Goal: Navigation & Orientation: Find specific page/section

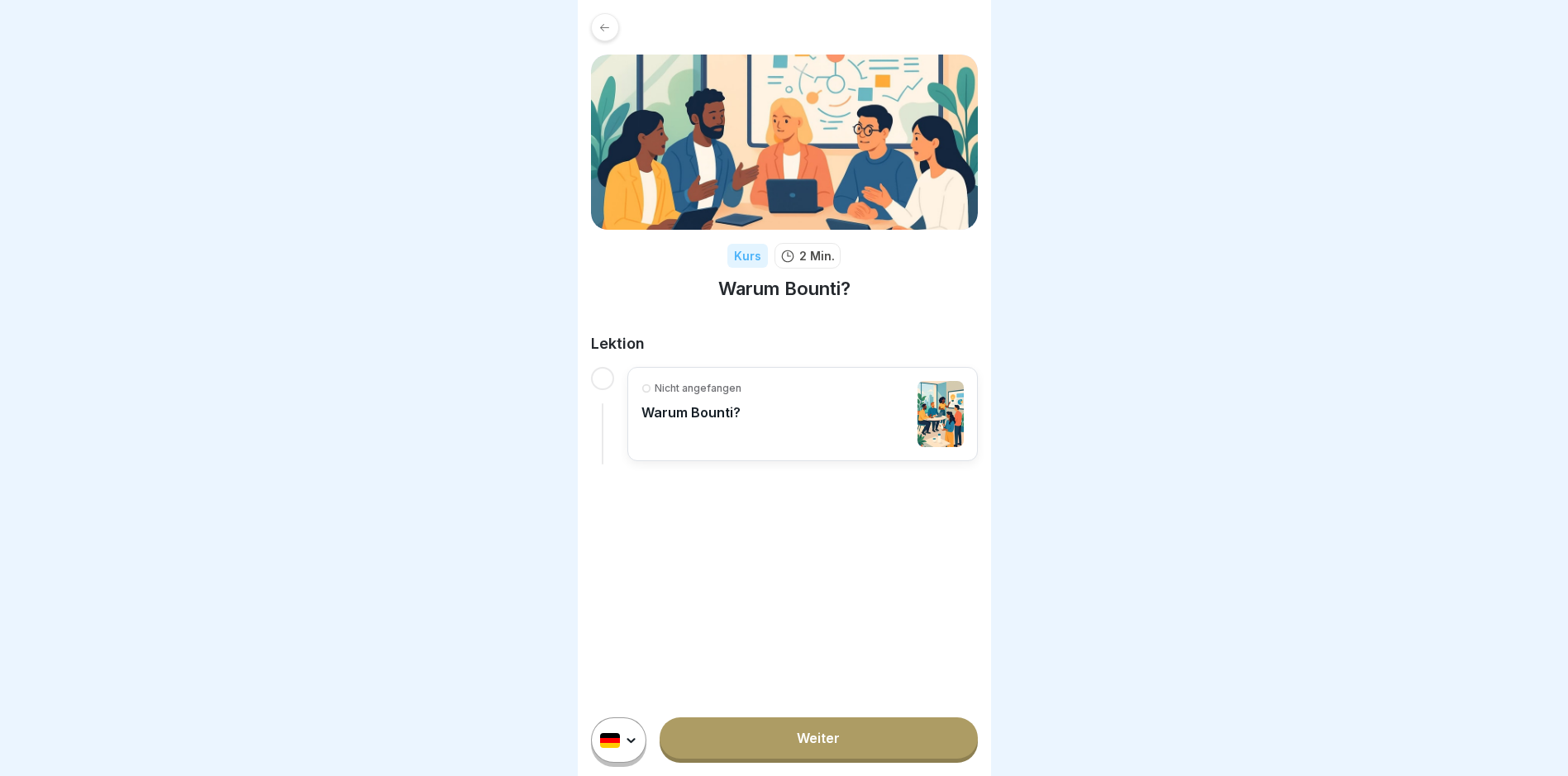
scroll to position [13, 0]
click at [766, 748] on link "Weiter" at bounding box center [818, 737] width 318 height 41
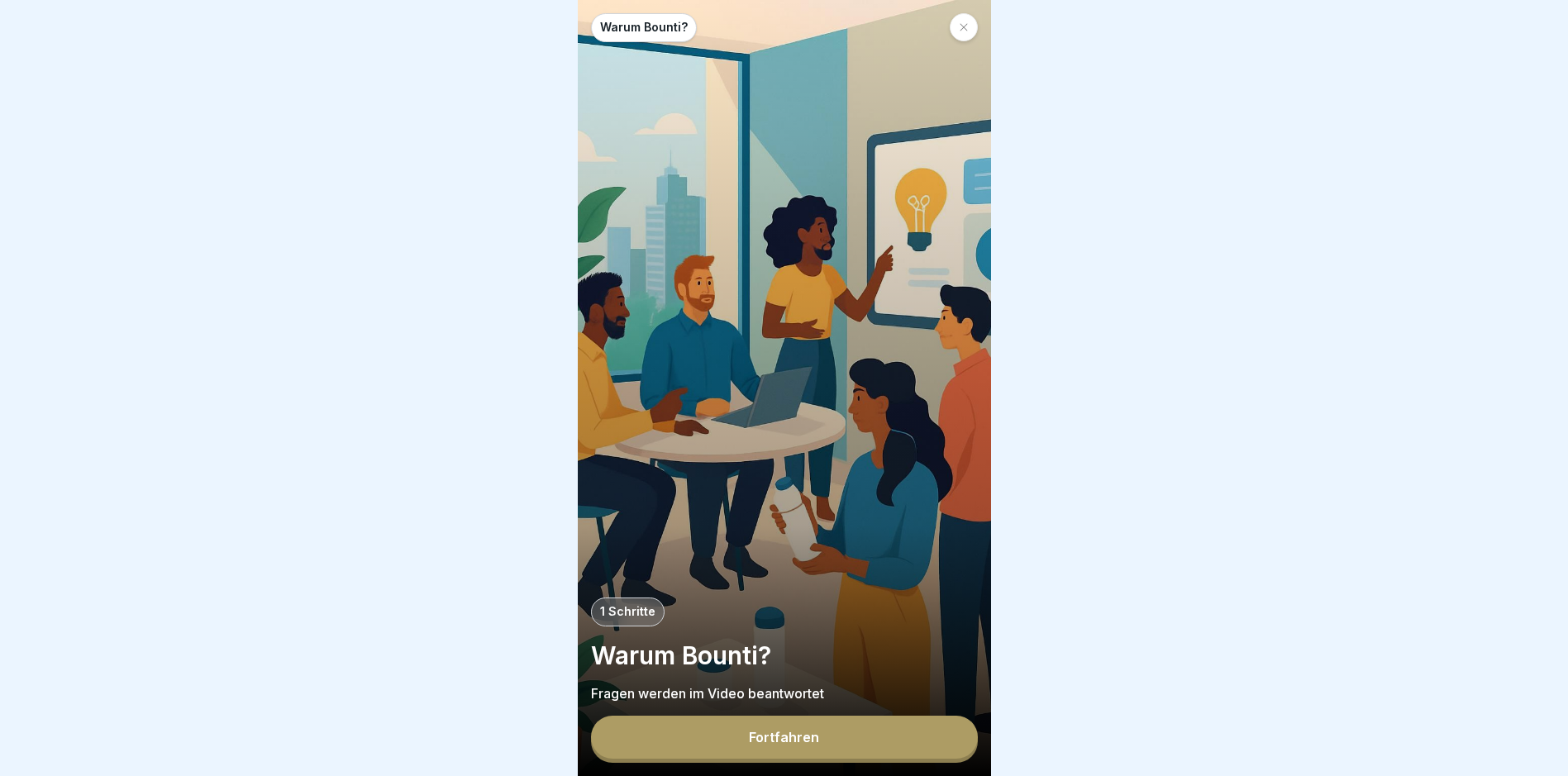
click at [966, 25] on icon at bounding box center [963, 28] width 8 height 8
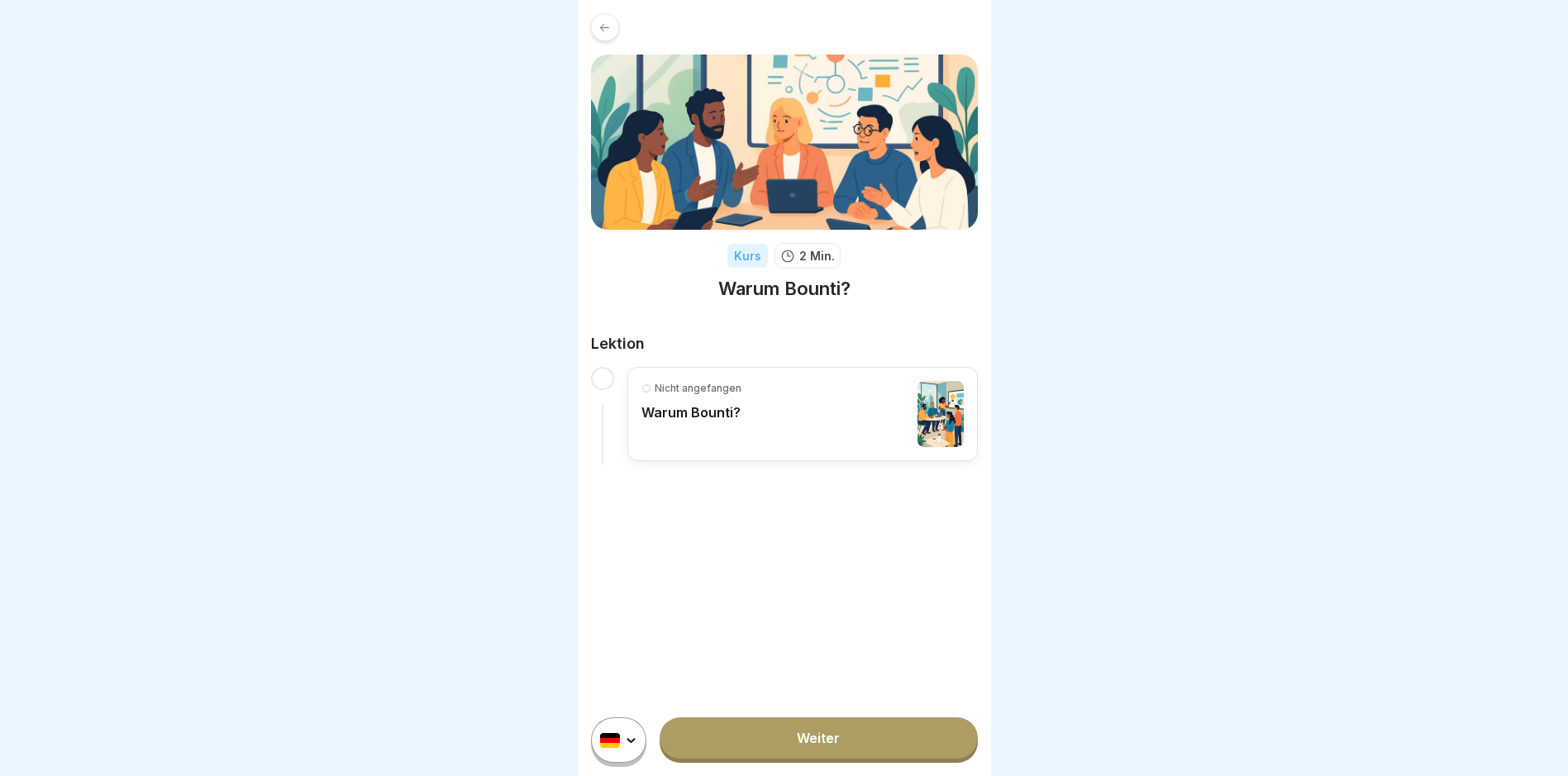
scroll to position [13, 0]
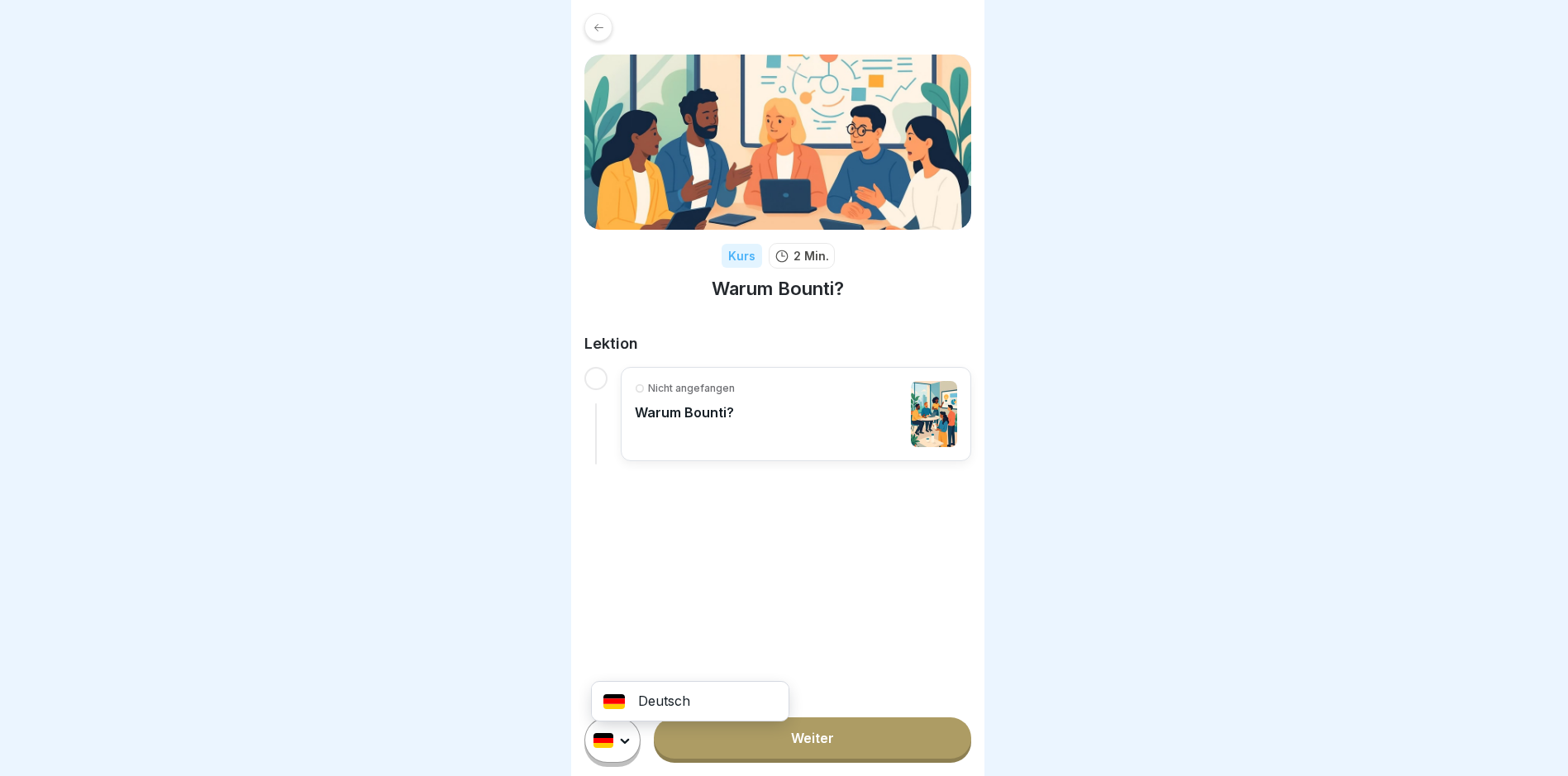
click at [629, 748] on html "Kurs 2 Min. Warum Bounti? Lektion Nicht angefangen Warum Bounti? Deutsch Weiter" at bounding box center [784, 388] width 1568 height 776
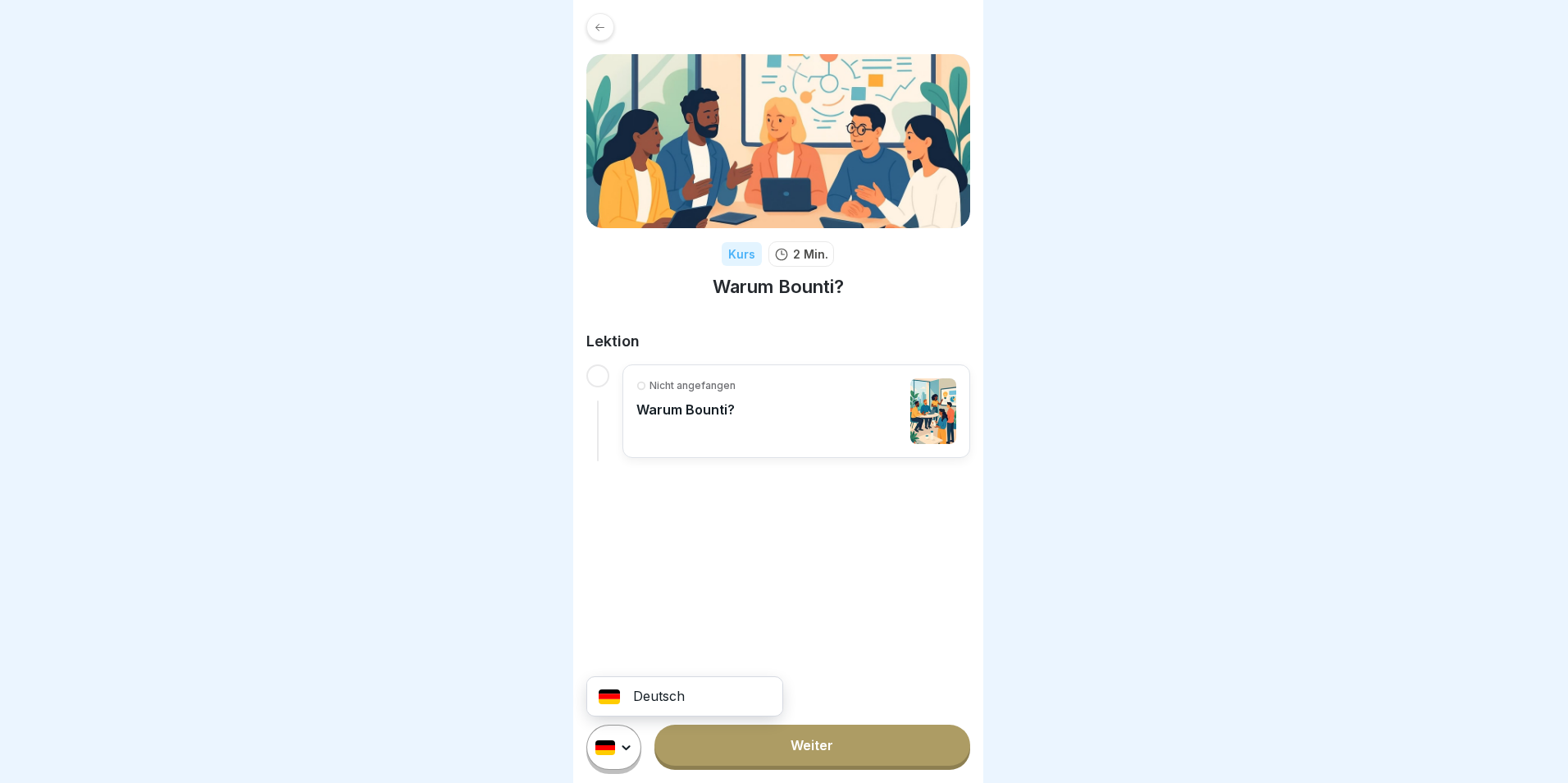
click at [681, 584] on html "Kurs 2 Min. Warum Bounti? Lektion Nicht angefangen Warum Bounti? Deutsch Weiter" at bounding box center [784, 391] width 1568 height 783
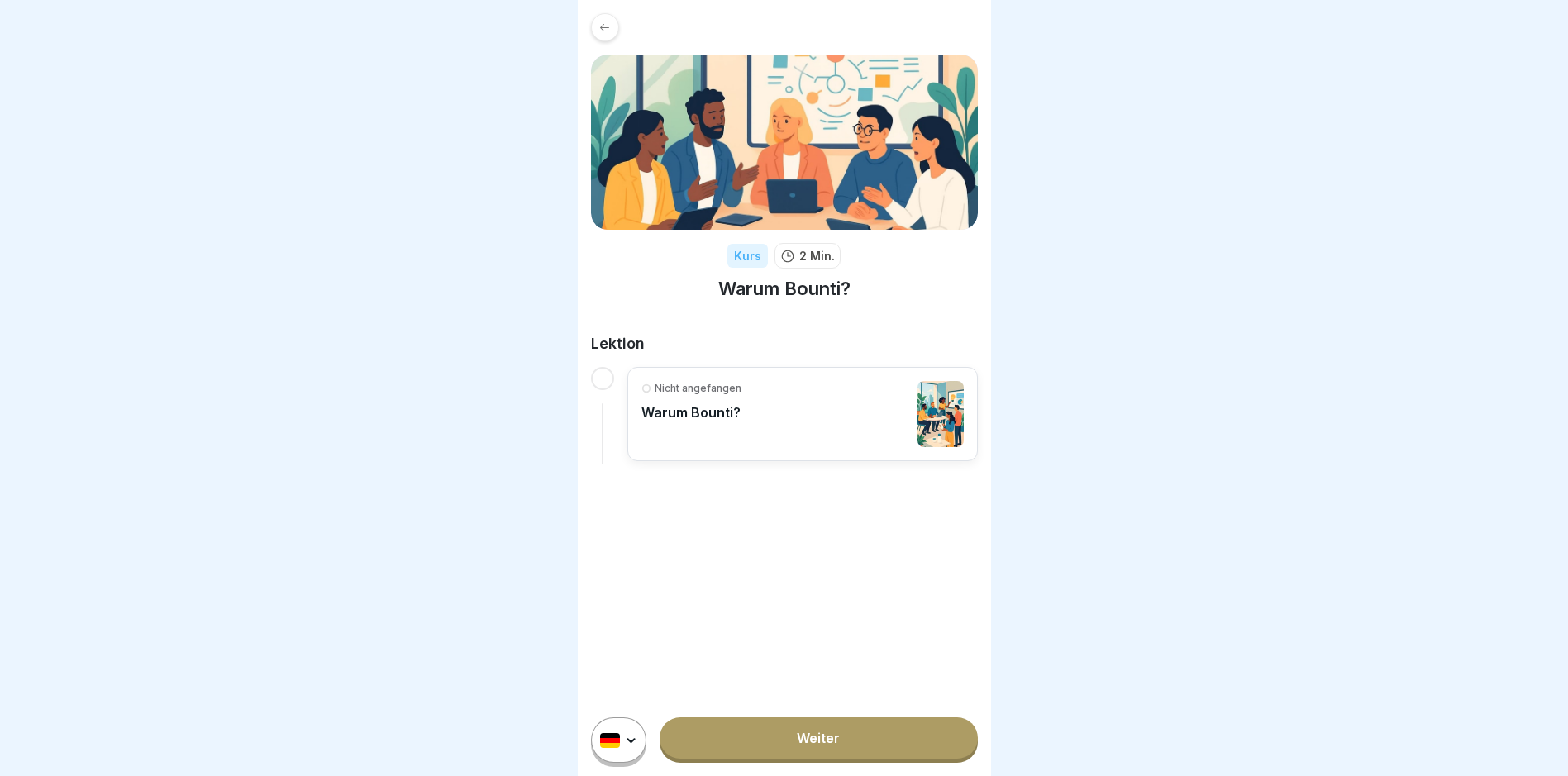
click at [784, 749] on link "Weiter" at bounding box center [818, 737] width 318 height 41
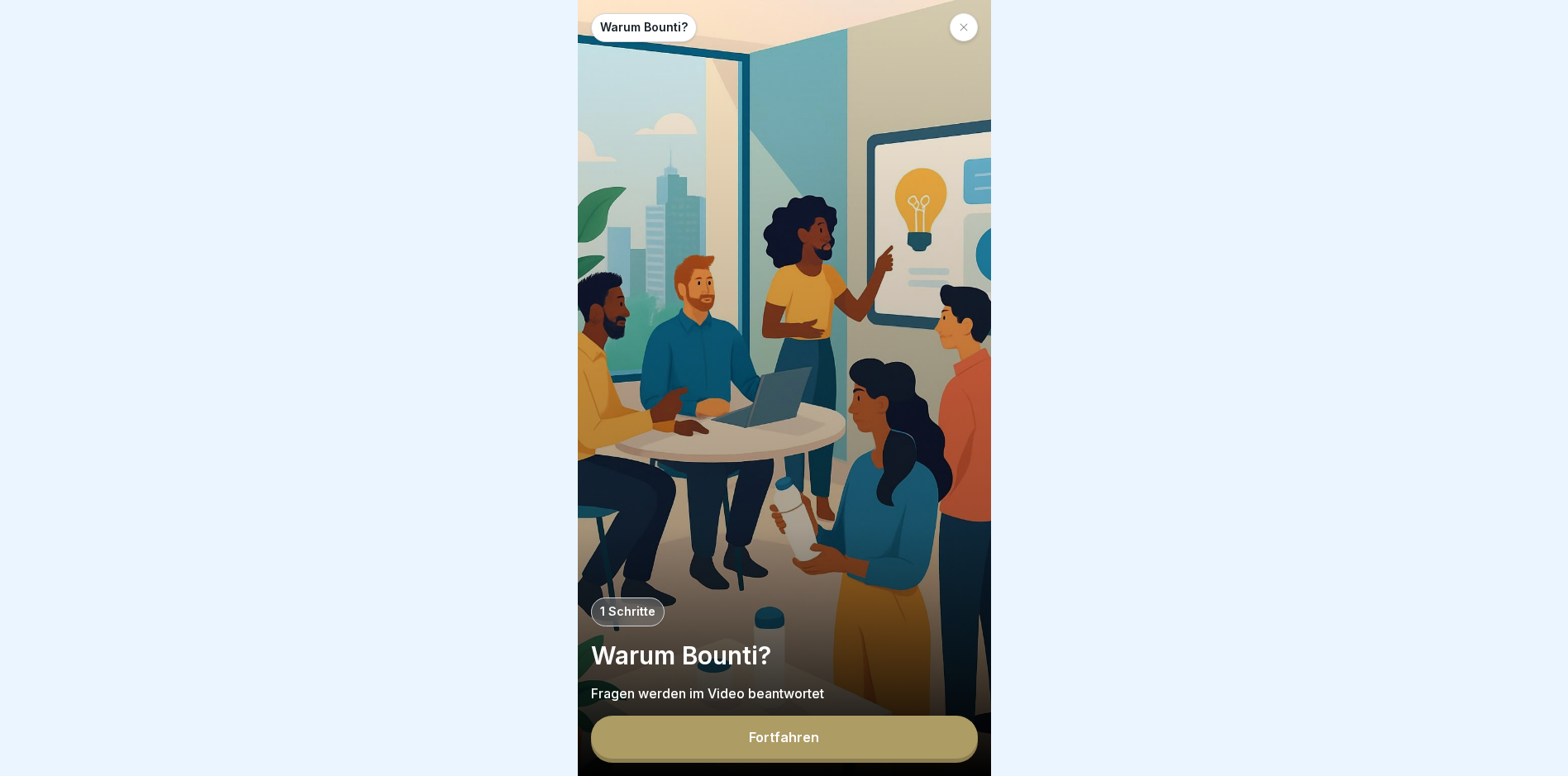
click at [767, 744] on div "Fortfahren" at bounding box center [784, 737] width 70 height 15
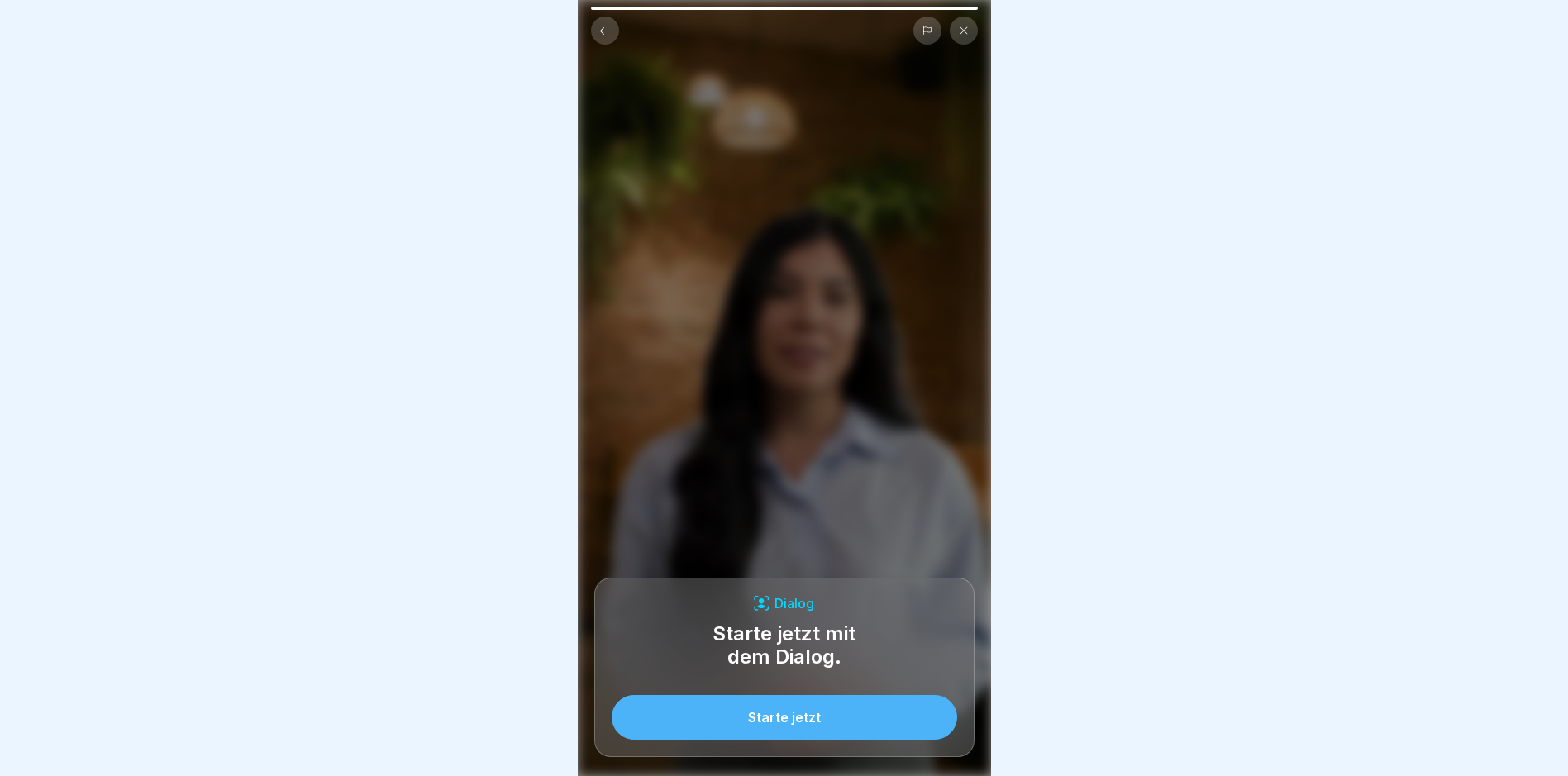
click at [972, 31] on button at bounding box center [964, 31] width 29 height 28
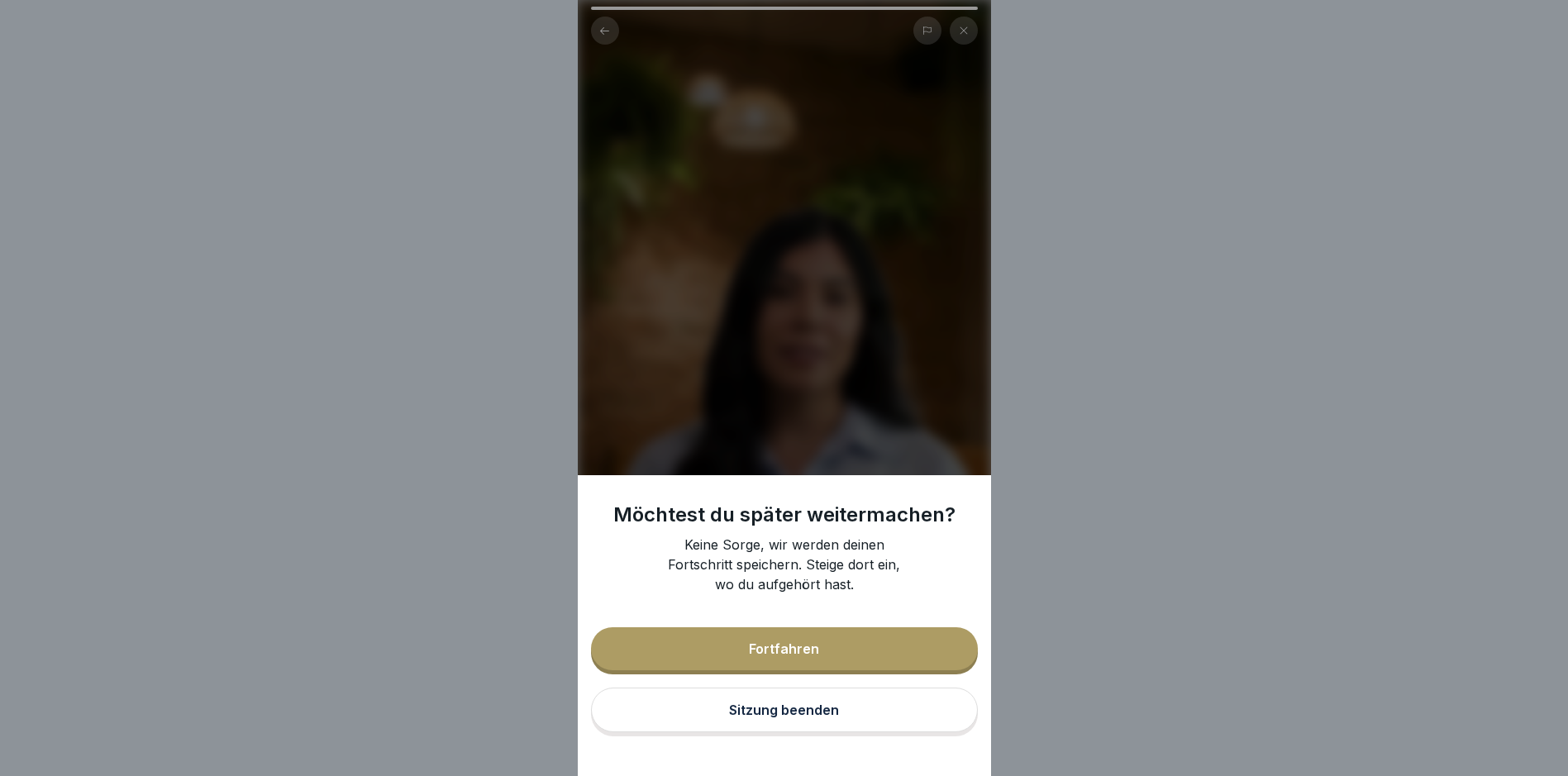
click at [1097, 156] on div "Möchtest du später weitermachen? Keine Sorge, wir werden deinen Fortschritt spe…" at bounding box center [784, 388] width 1568 height 776
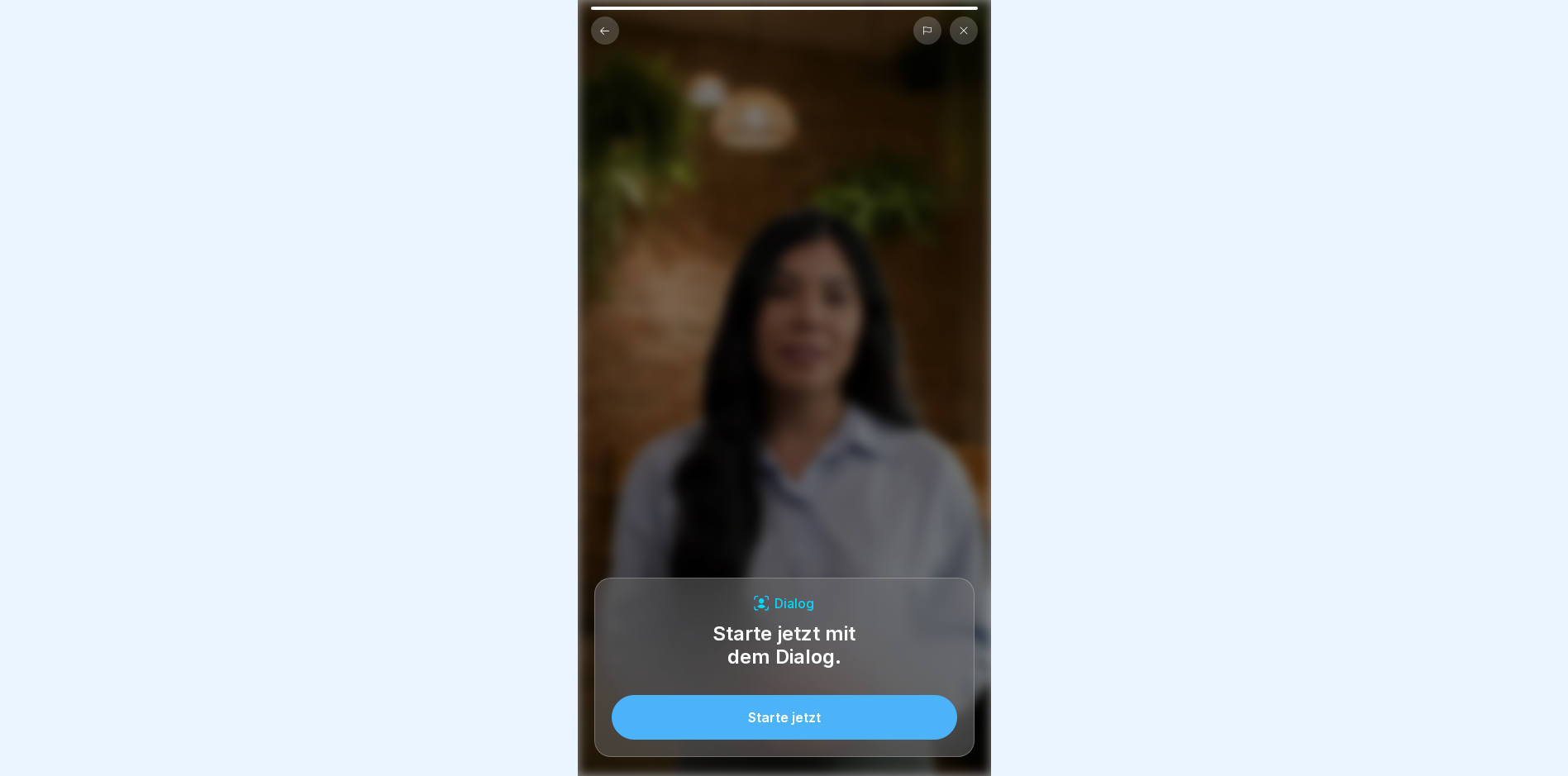
click at [1050, 61] on div at bounding box center [784, 388] width 1568 height 776
click at [603, 31] on icon at bounding box center [605, 31] width 13 height 13
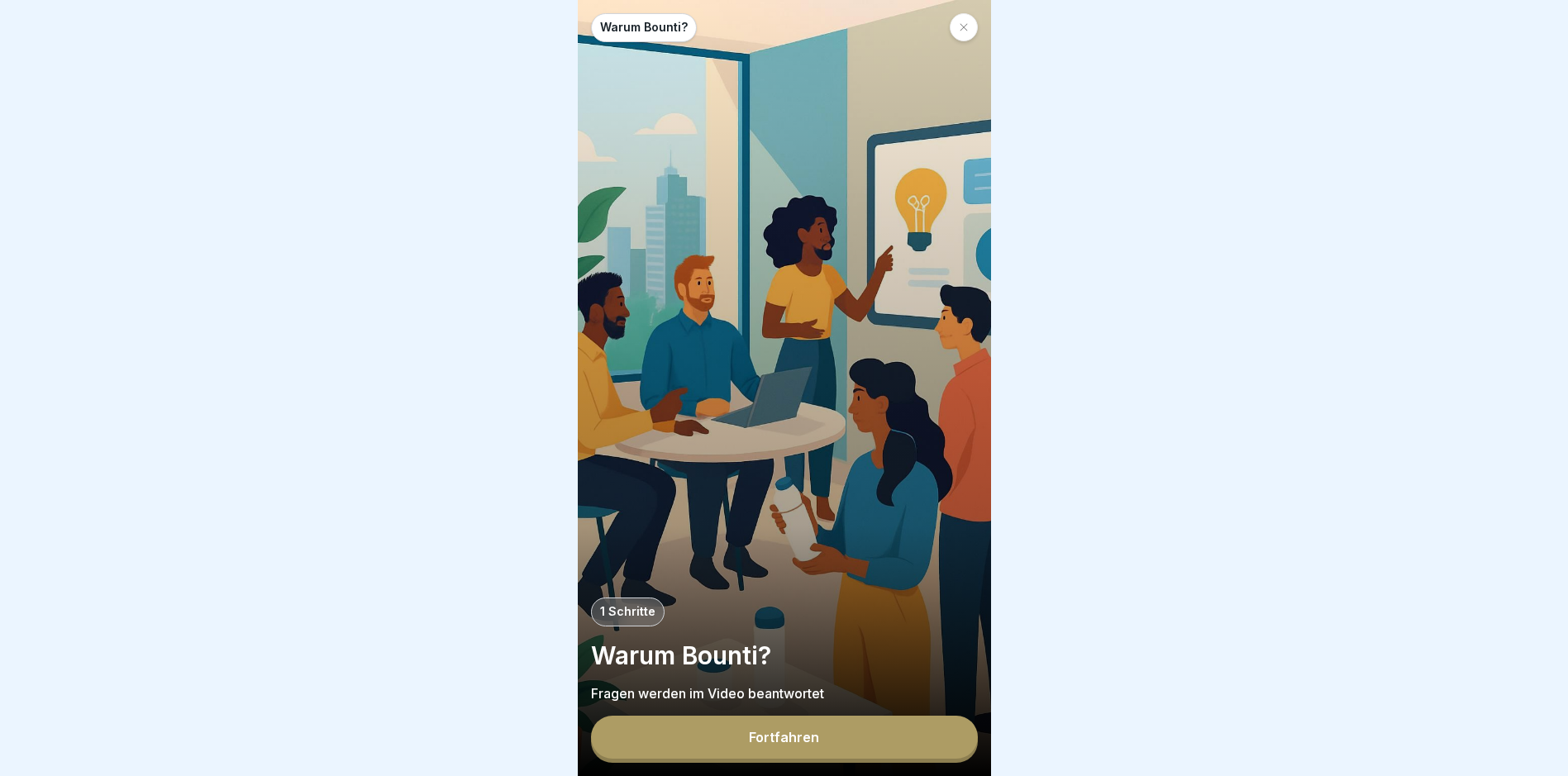
click at [1088, 371] on div at bounding box center [784, 388] width 1568 height 776
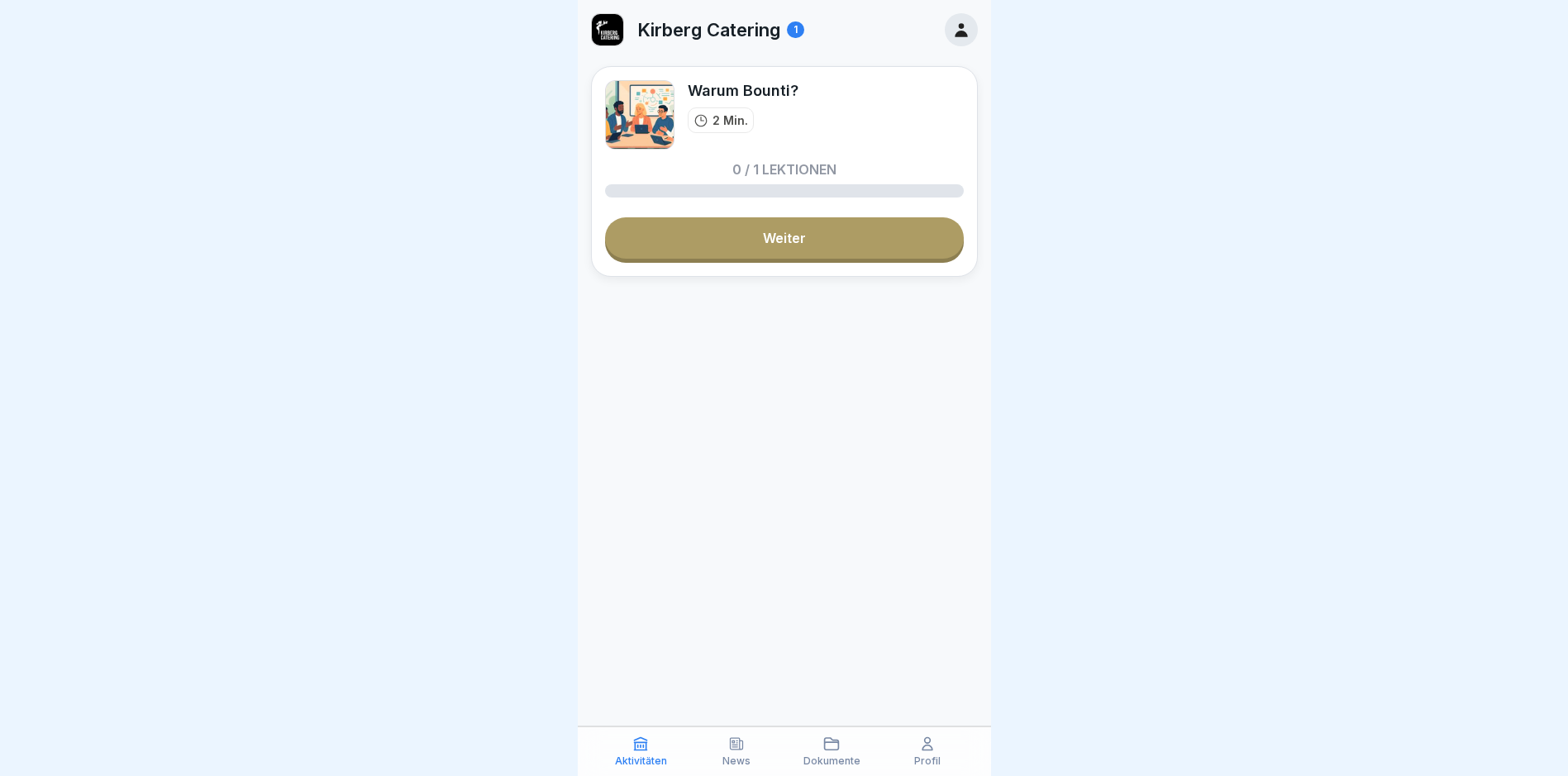
scroll to position [13, 0]
click at [935, 750] on icon at bounding box center [927, 743] width 17 height 17
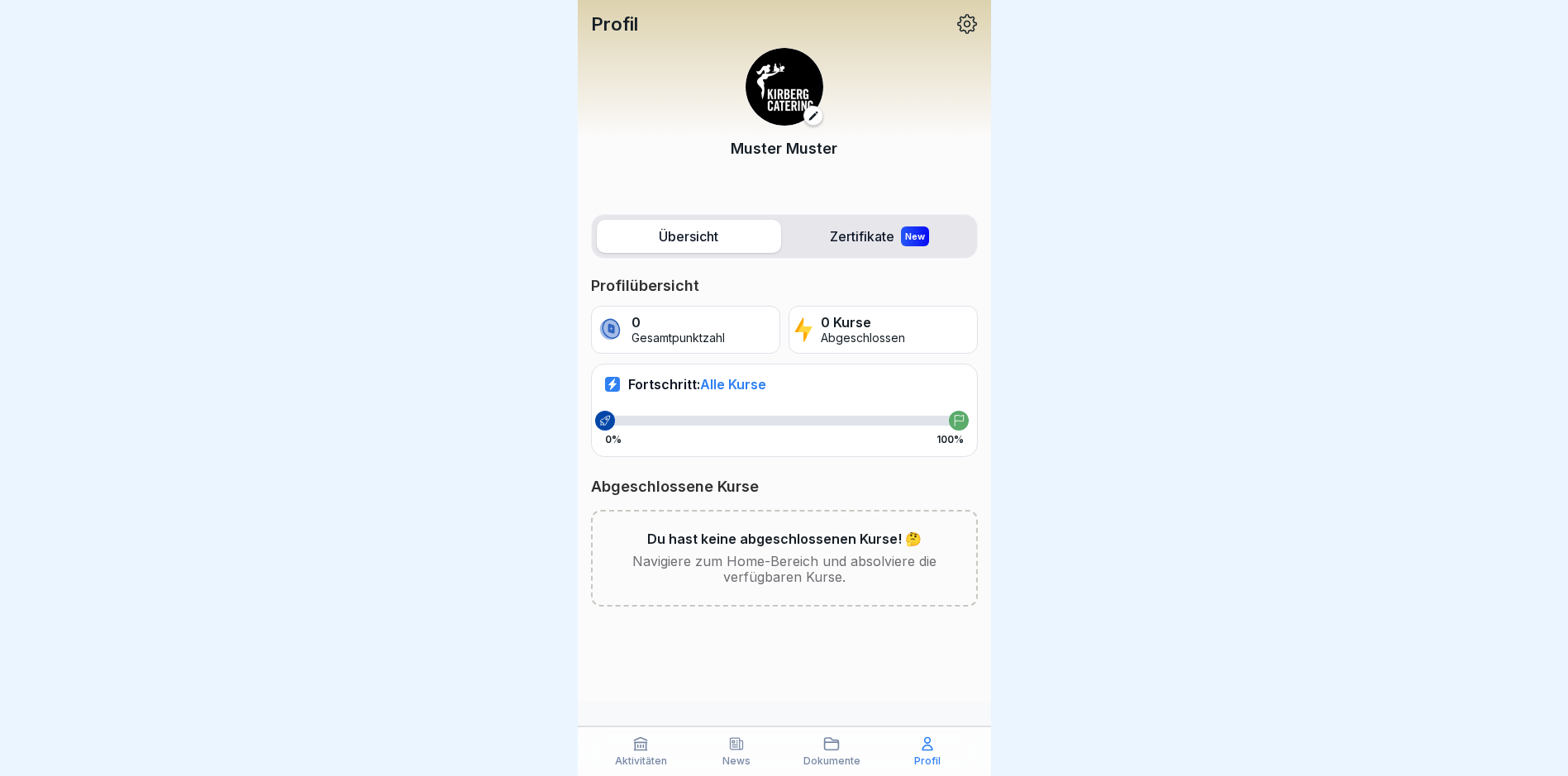
click at [833, 753] on div "Dokumente" at bounding box center [833, 750] width 88 height 31
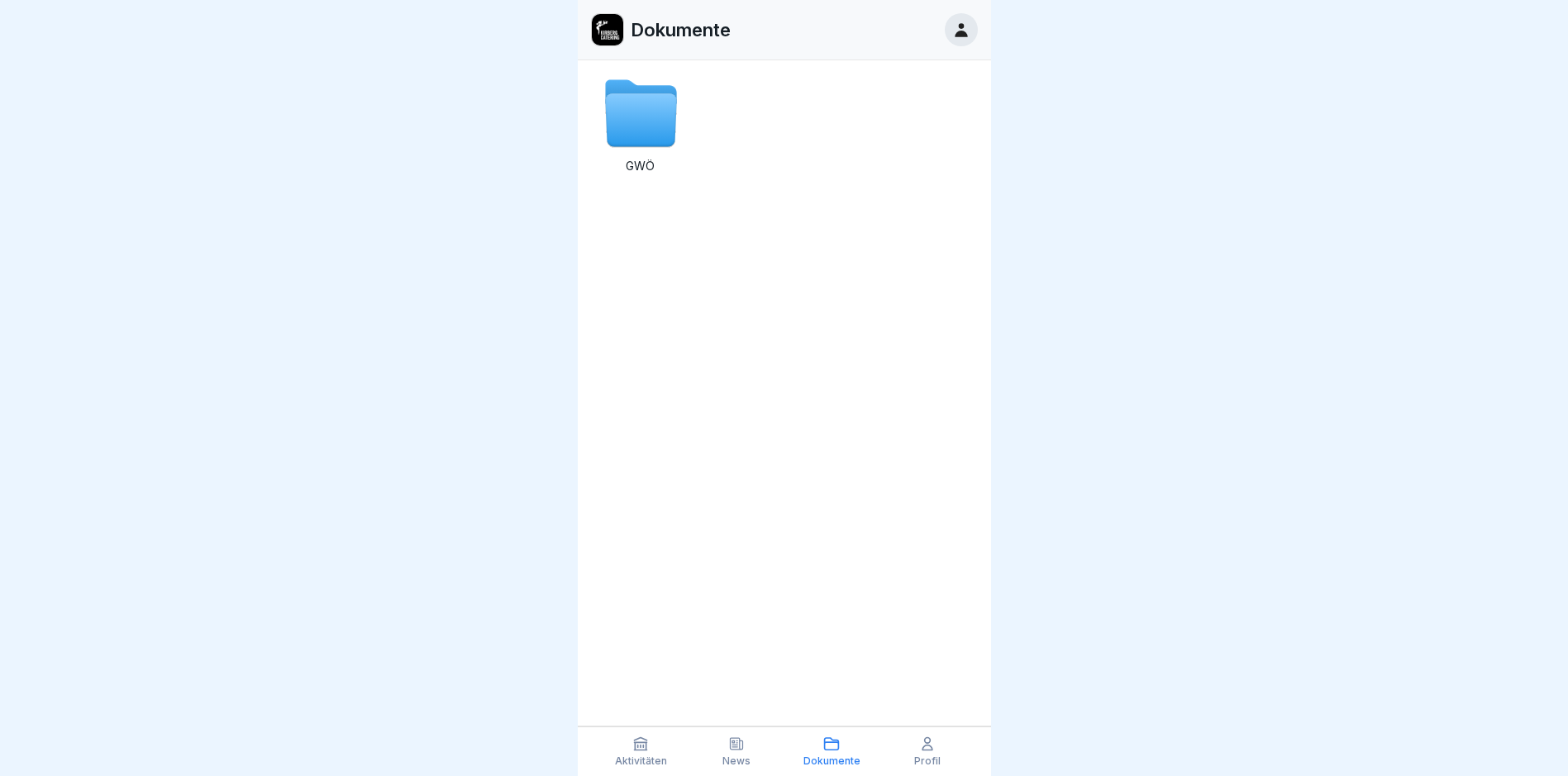
click at [741, 755] on p "News" at bounding box center [737, 761] width 29 height 12
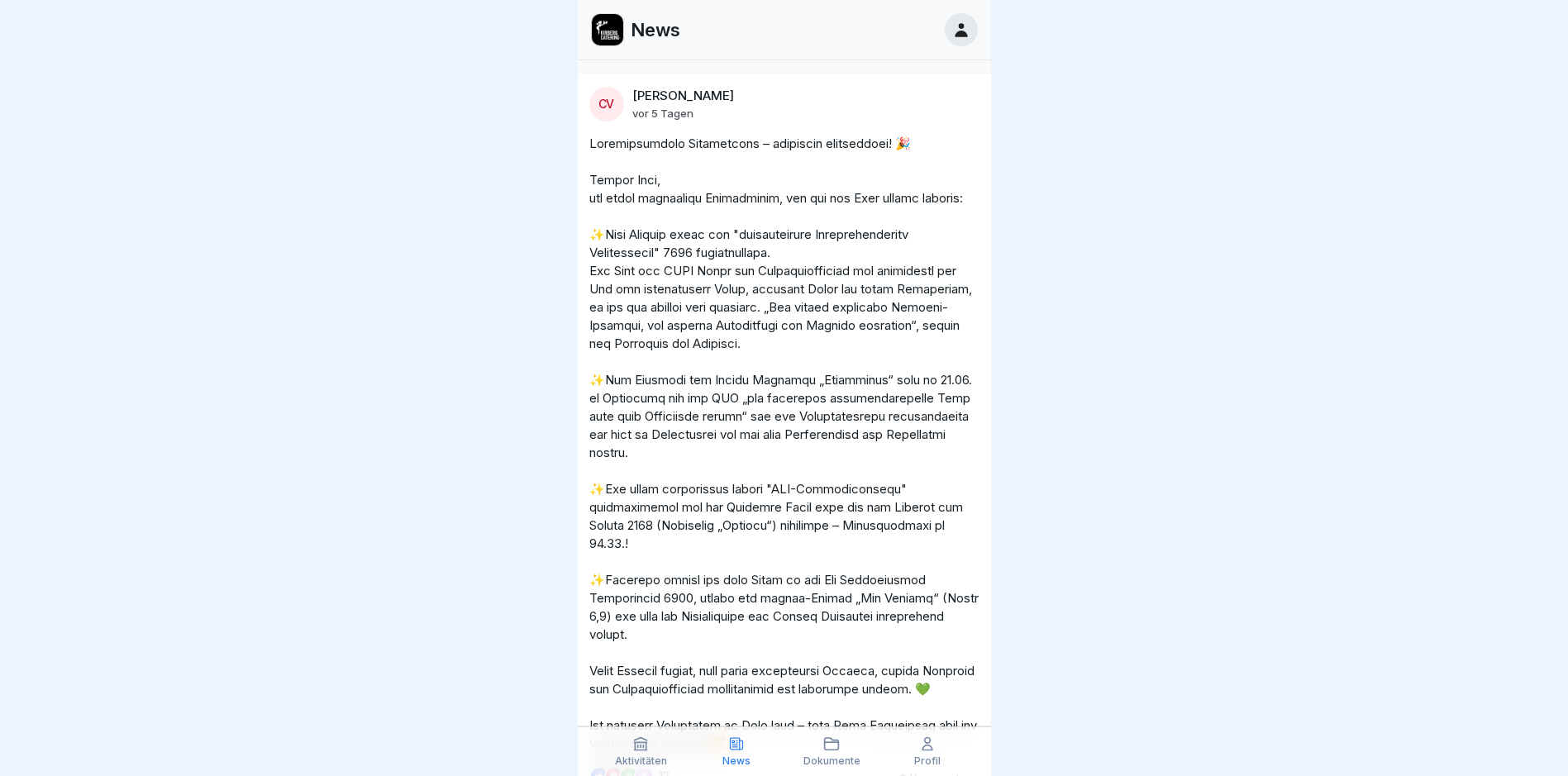
click at [647, 758] on p "Aktivitäten" at bounding box center [641, 761] width 52 height 12
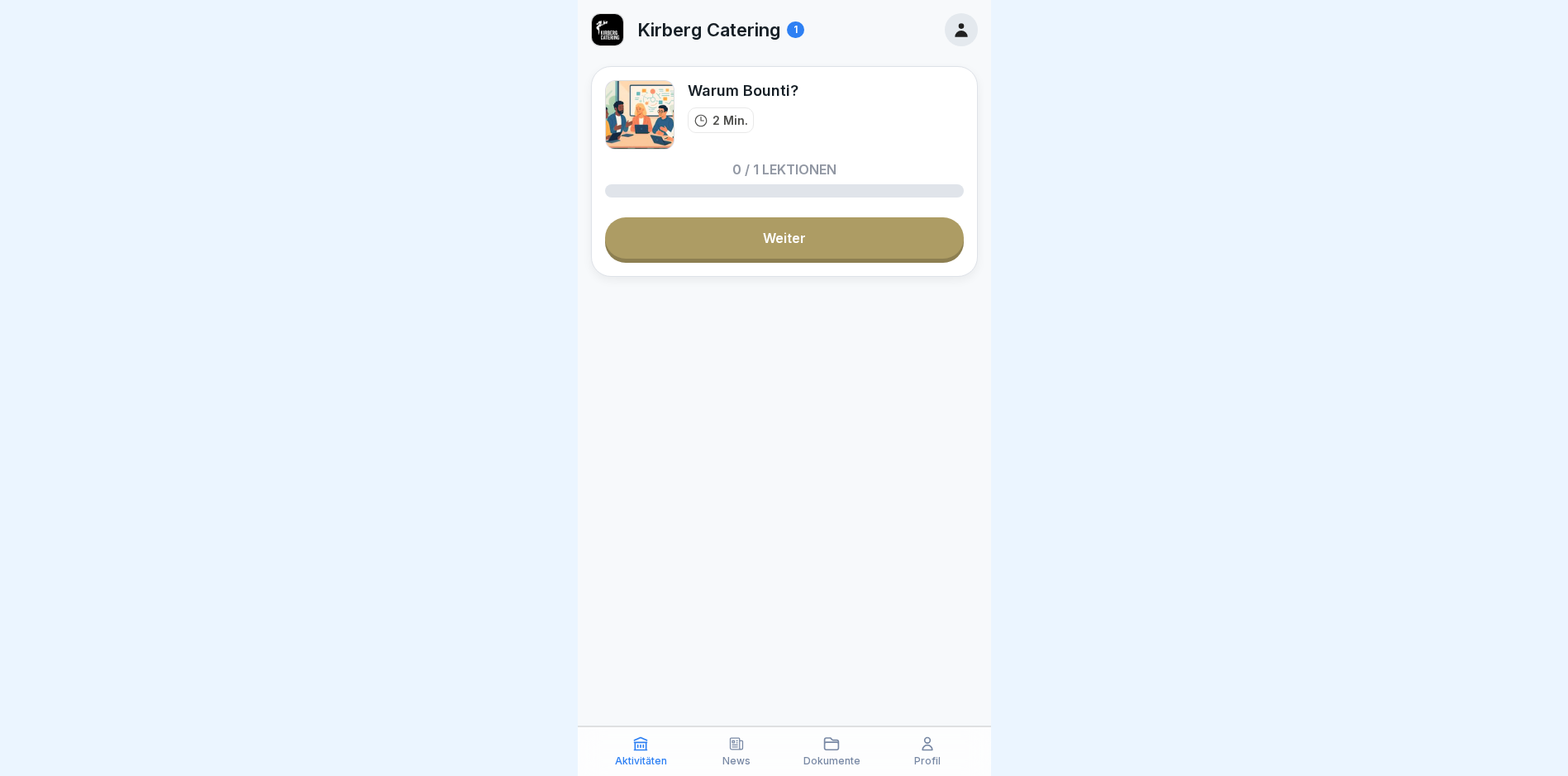
click at [741, 753] on div "News" at bounding box center [736, 750] width 88 height 31
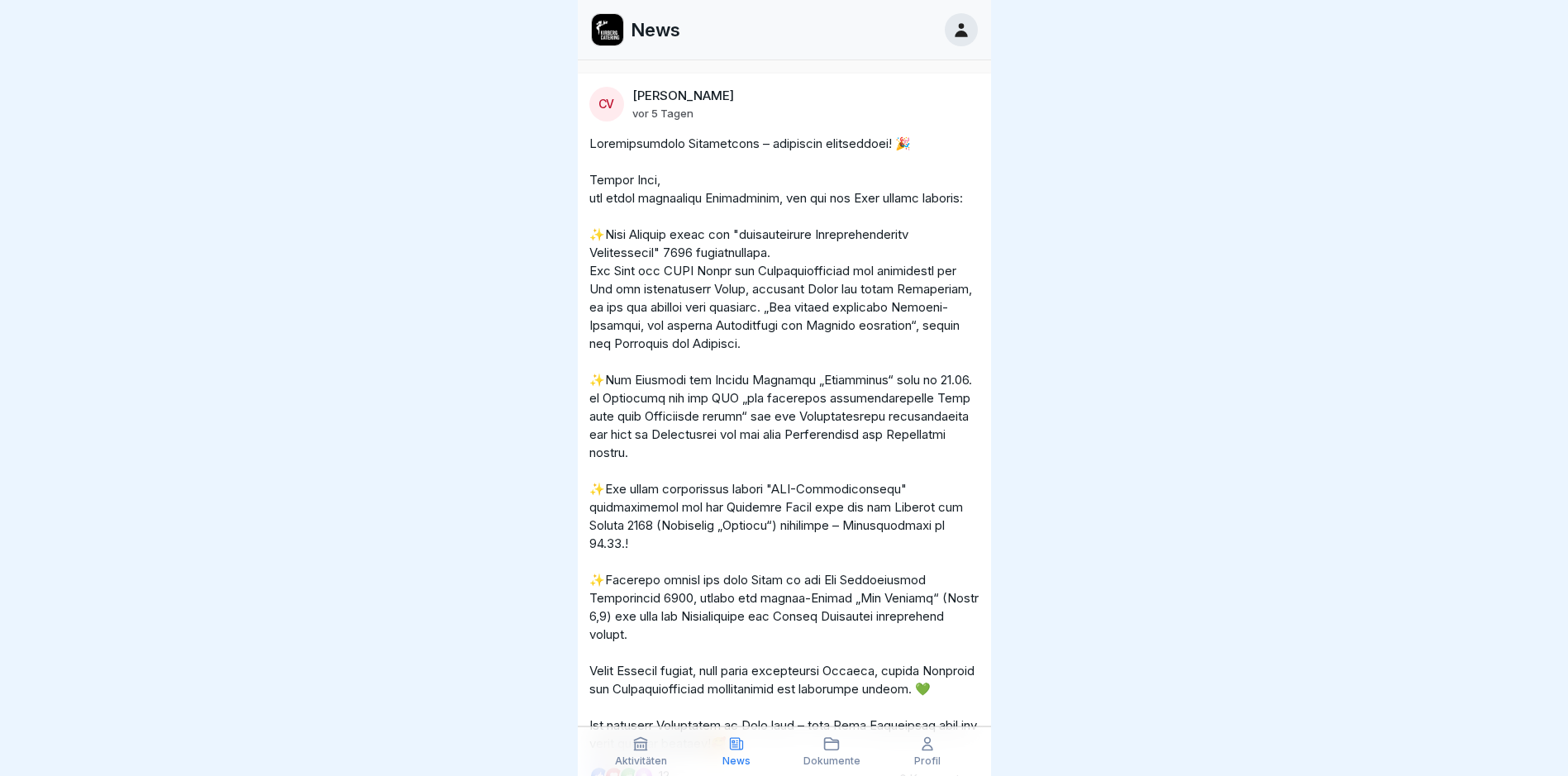
click at [834, 753] on div "Dokumente" at bounding box center [833, 750] width 88 height 31
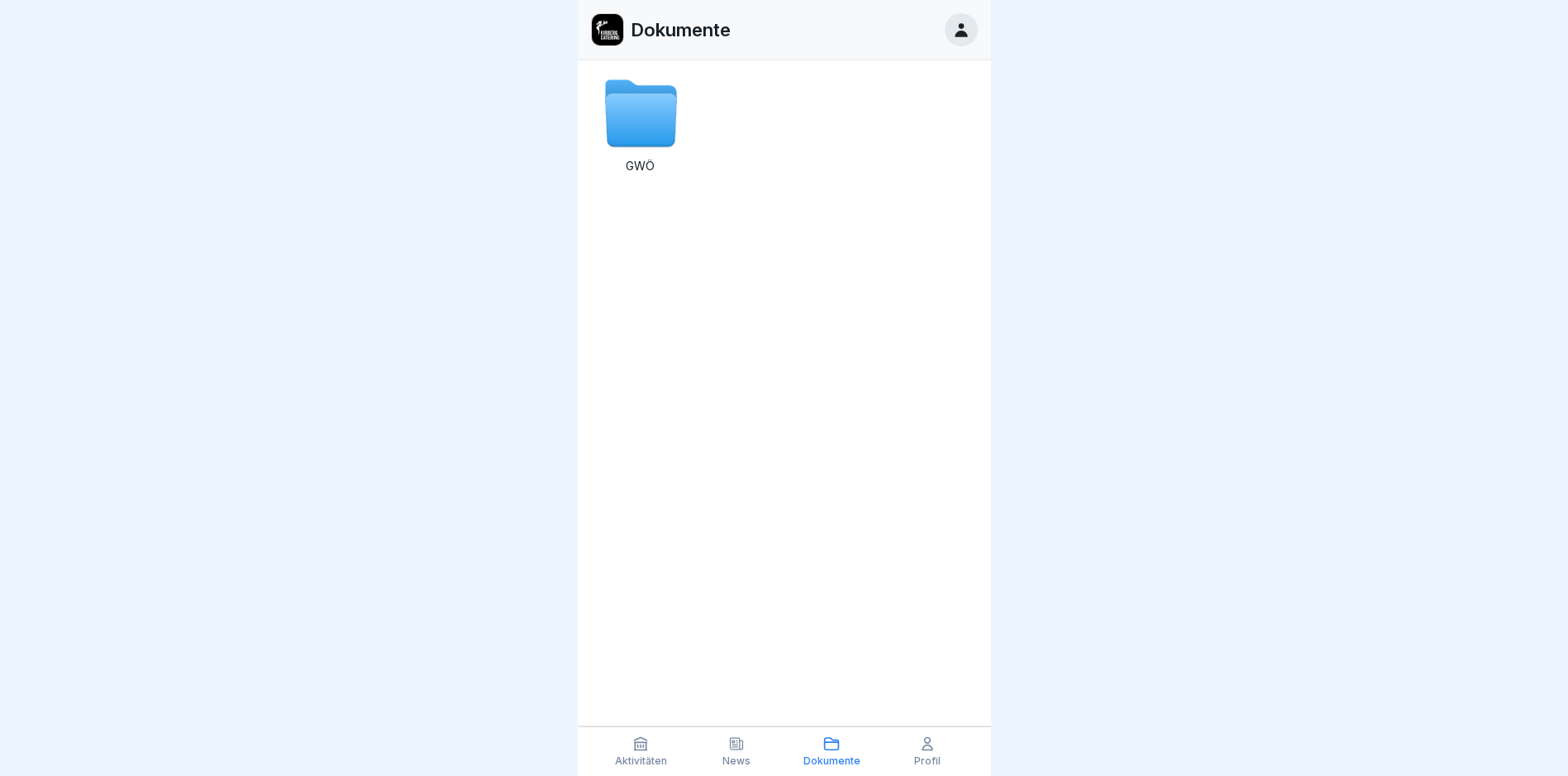
click at [941, 752] on div "Profil" at bounding box center [927, 750] width 88 height 31
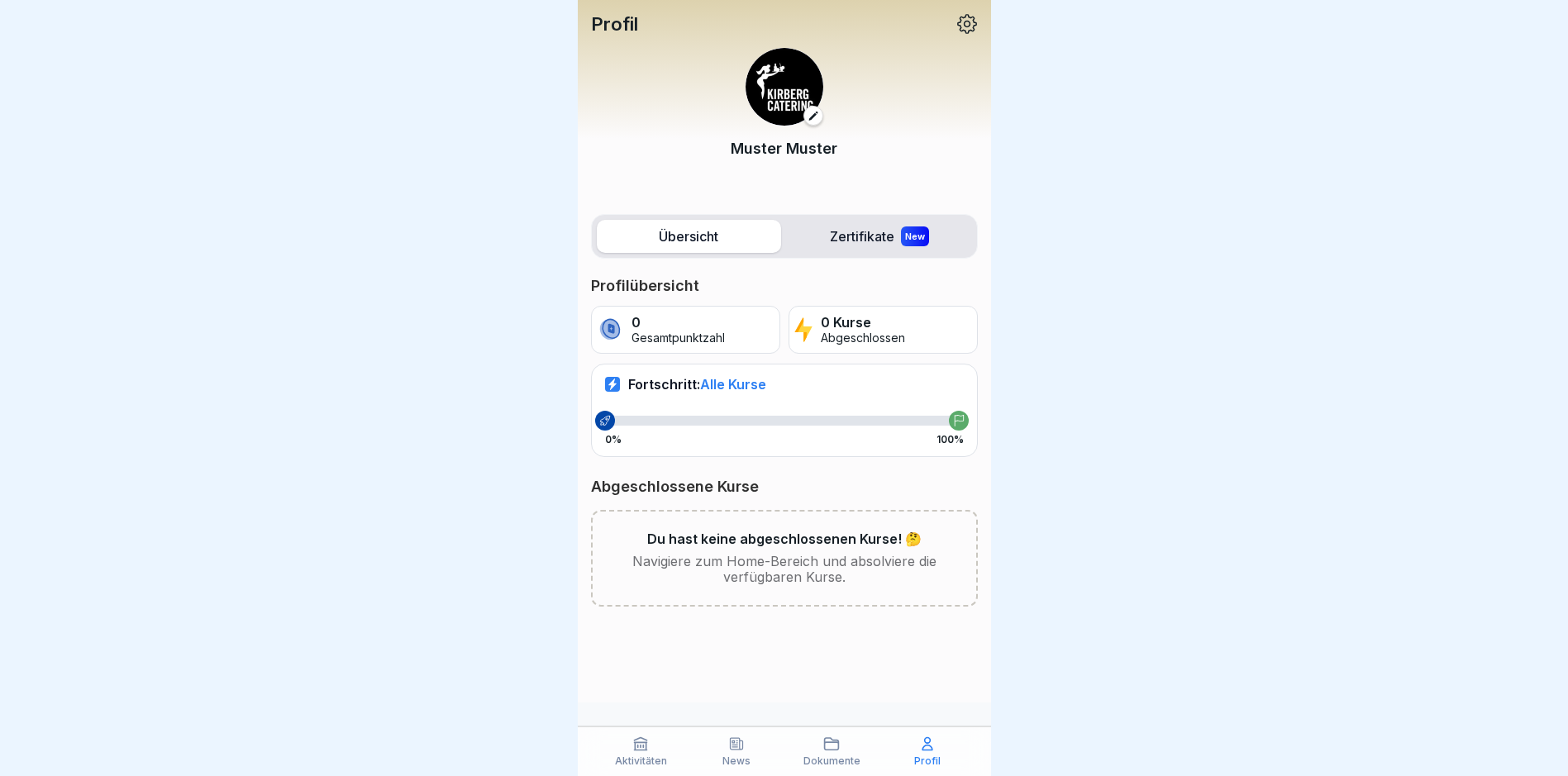
click at [963, 25] on icon at bounding box center [968, 24] width 22 height 22
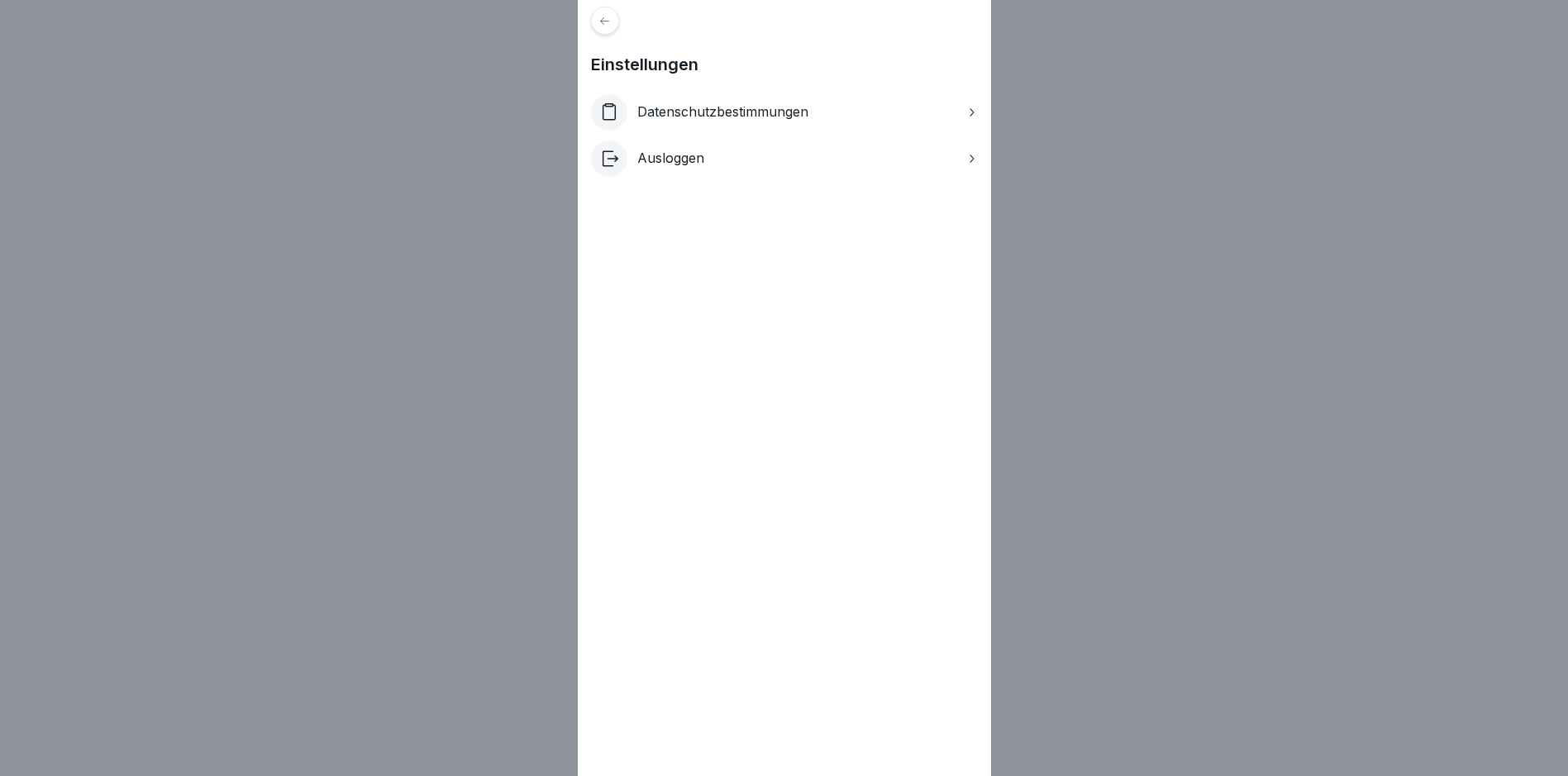
click at [1107, 168] on div "Einstellungen Datenschutzbestimmungen Ausloggen" at bounding box center [784, 388] width 1568 height 776
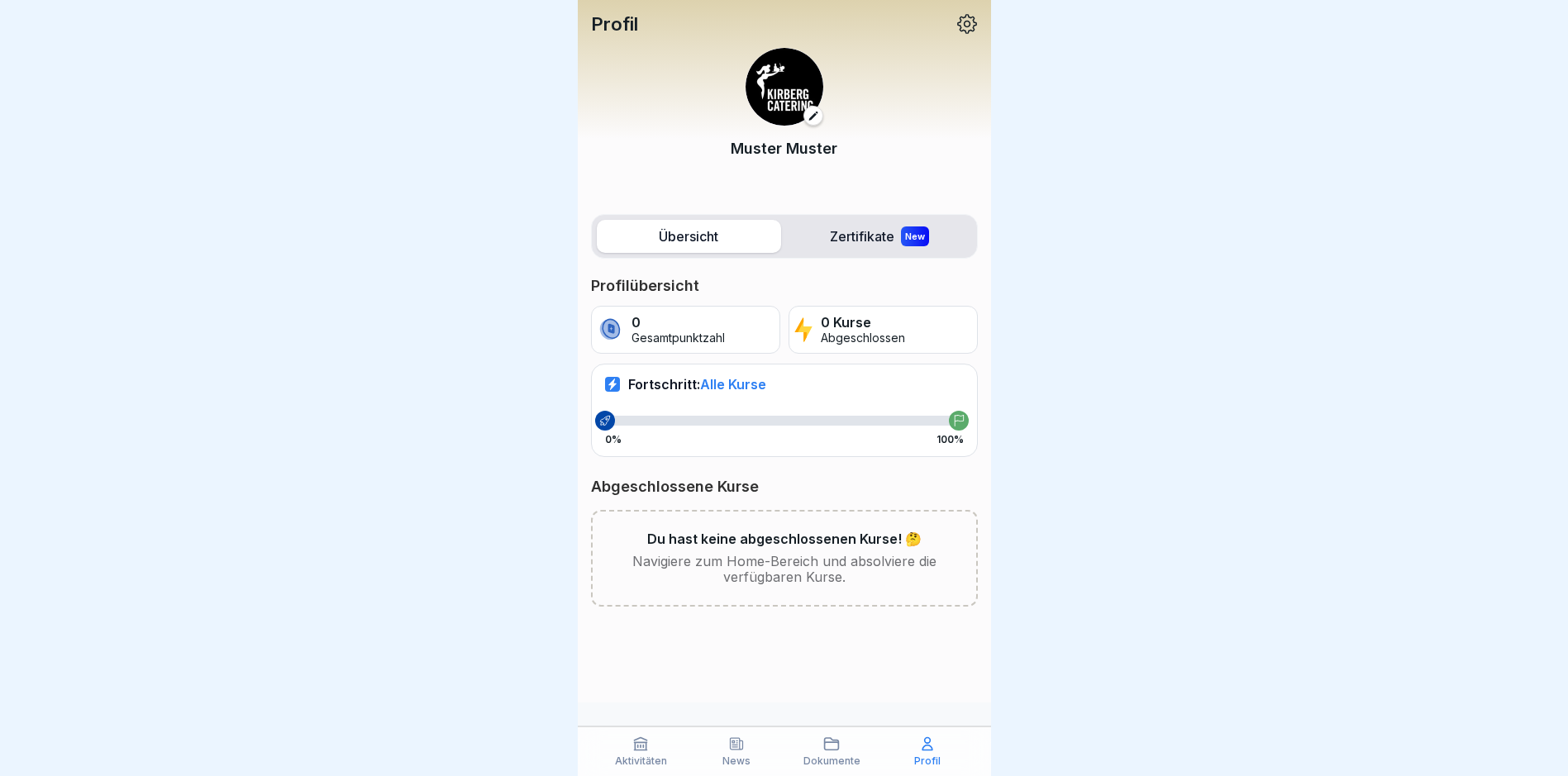
scroll to position [13, 0]
click at [830, 749] on icon at bounding box center [832, 743] width 14 height 12
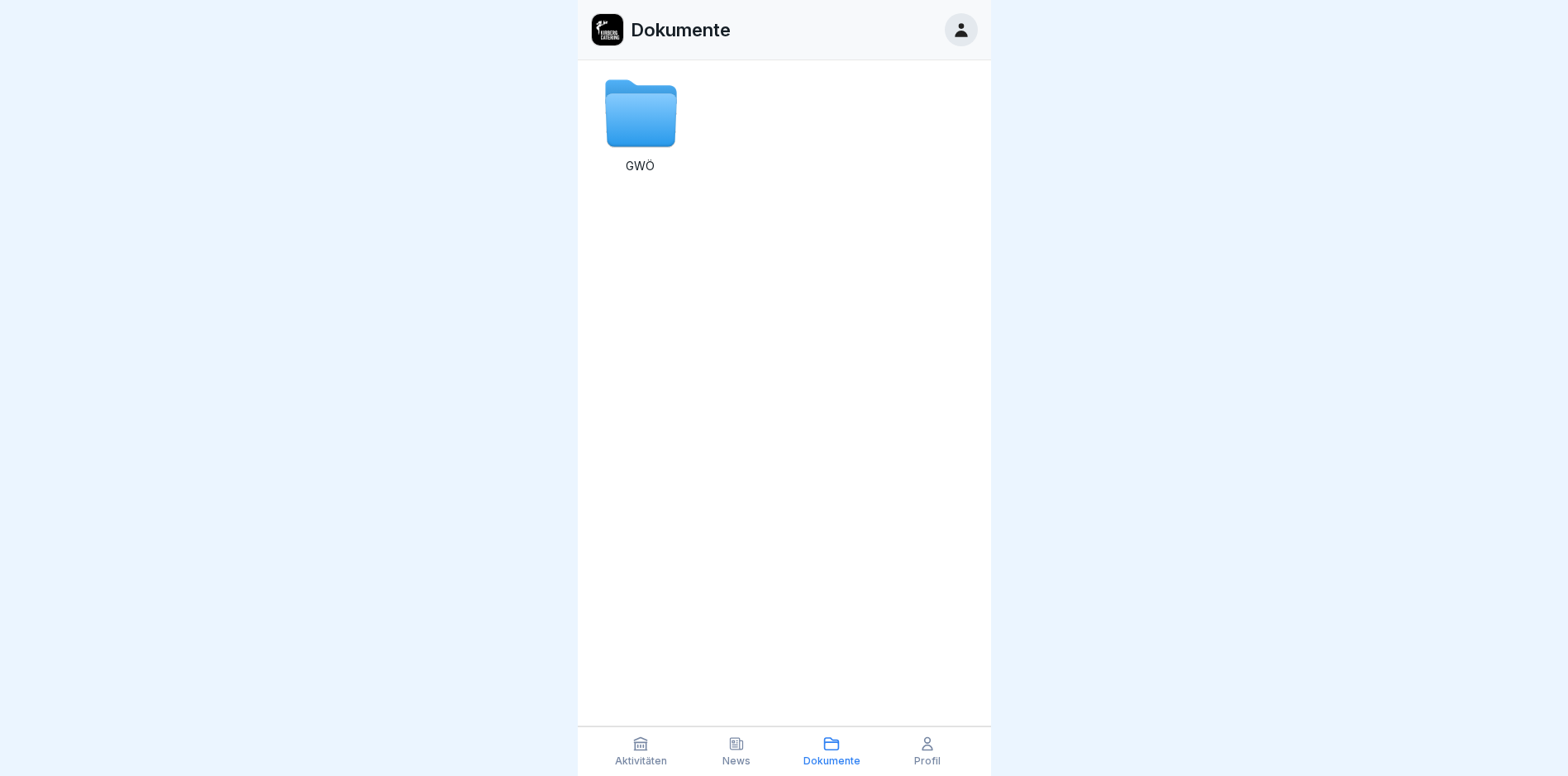
click at [748, 748] on div "News" at bounding box center [736, 750] width 88 height 31
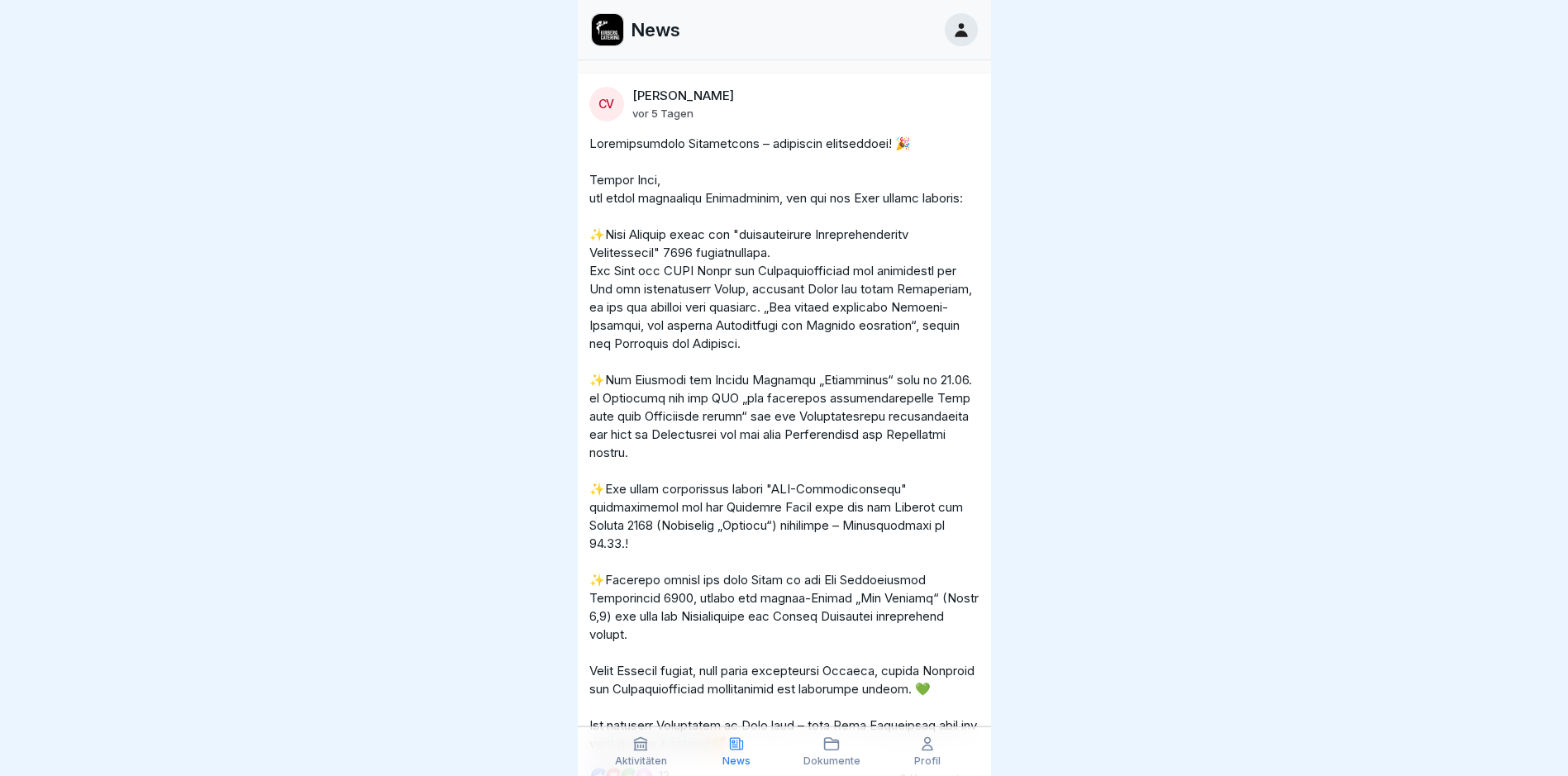
click at [646, 743] on icon at bounding box center [641, 743] width 17 height 17
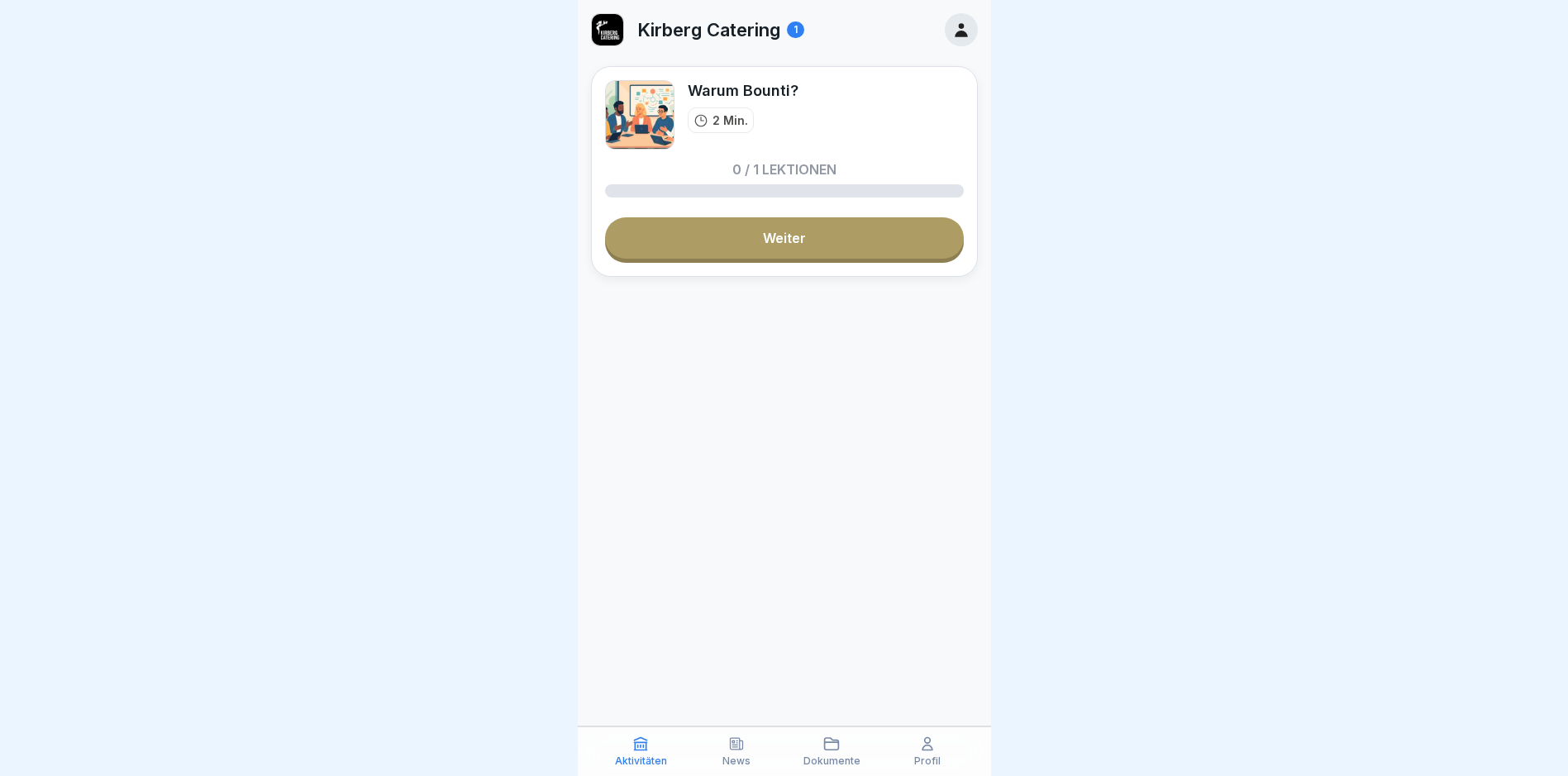
click at [742, 748] on icon at bounding box center [736, 743] width 13 height 12
click at [820, 751] on div "Dokumente" at bounding box center [833, 750] width 88 height 31
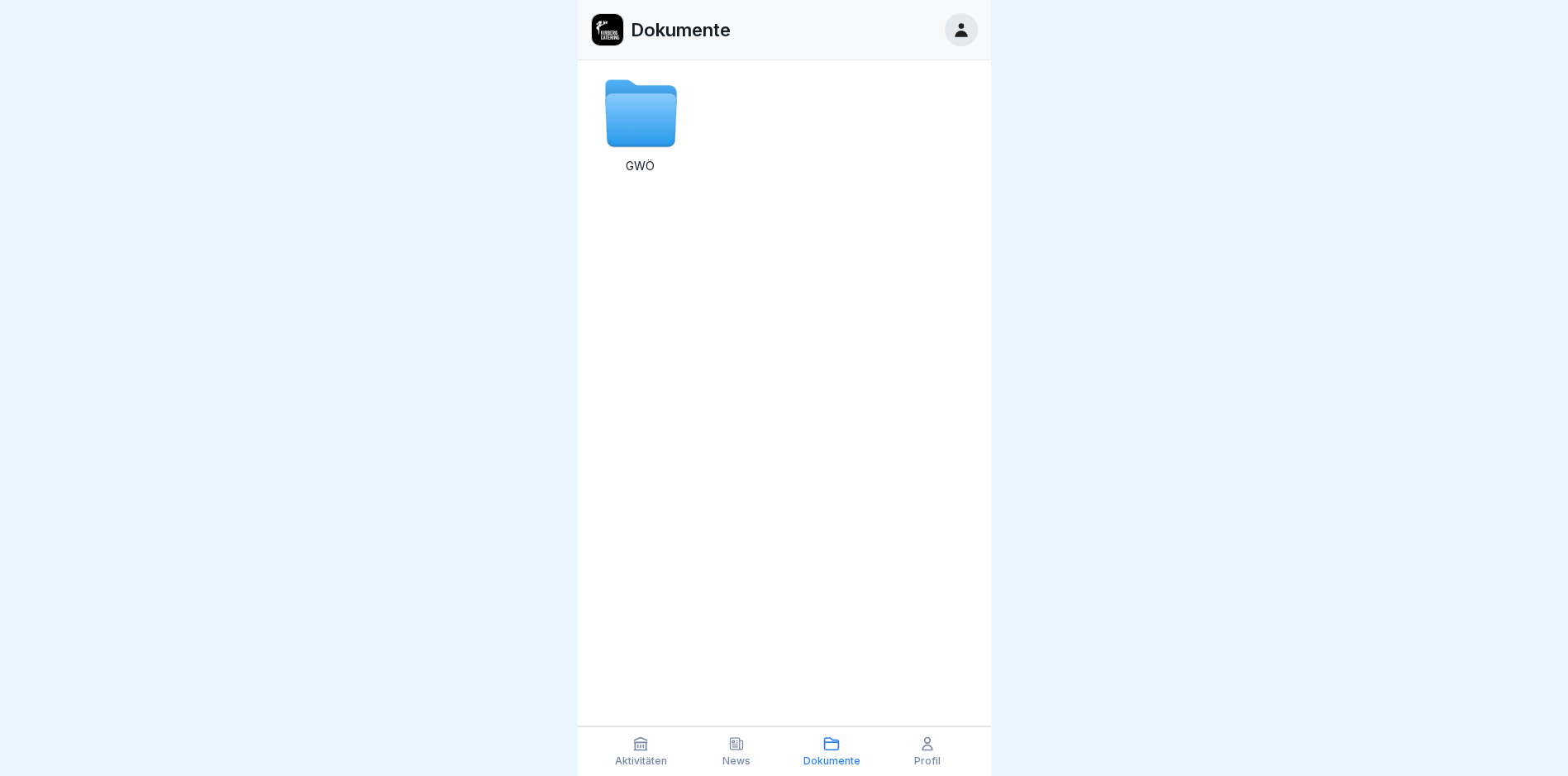
click at [919, 749] on icon at bounding box center [927, 743] width 17 height 17
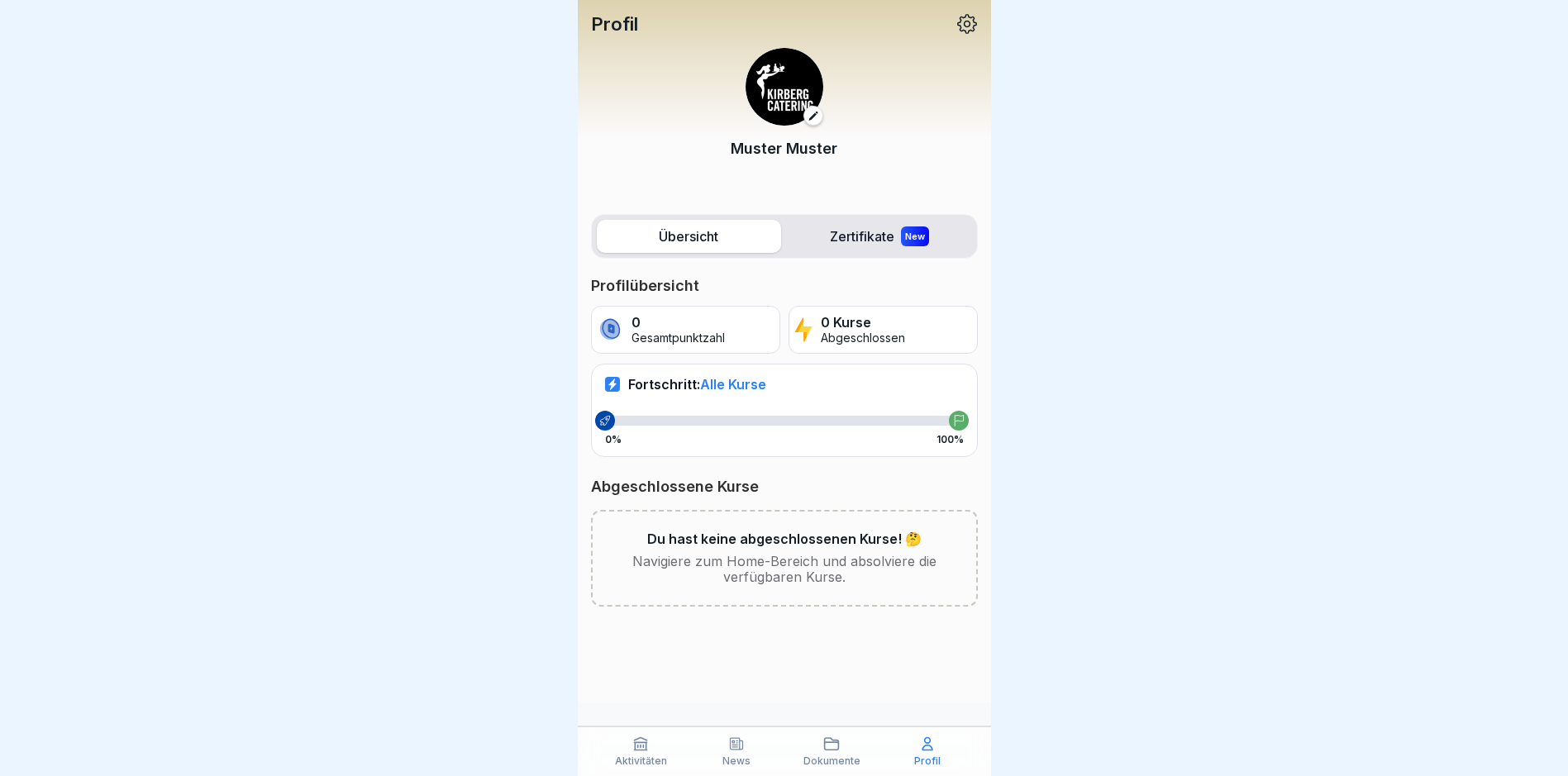
click at [848, 750] on div "Dokumente" at bounding box center [833, 750] width 88 height 31
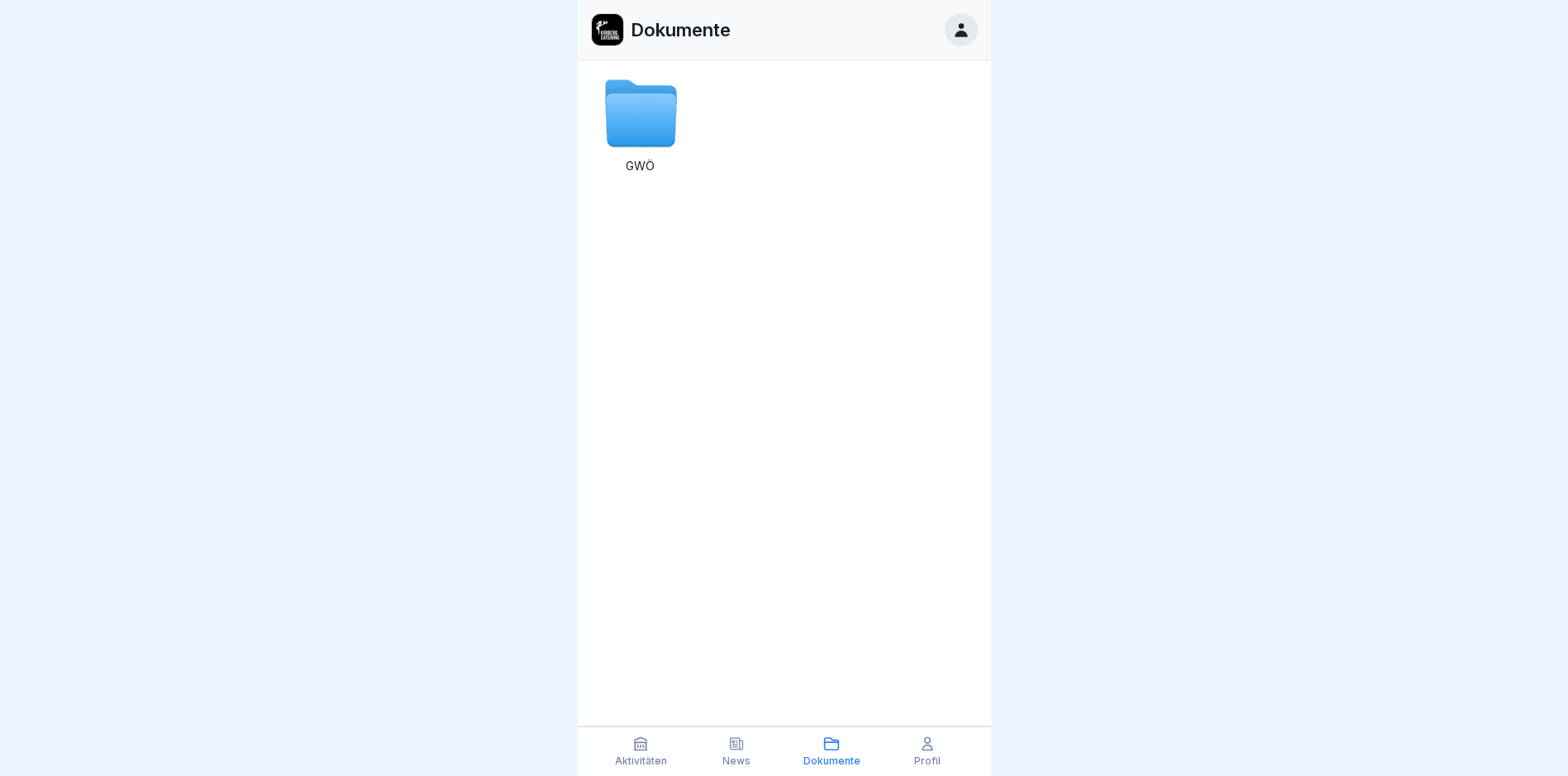
click at [753, 753] on div "News" at bounding box center [736, 750] width 88 height 31
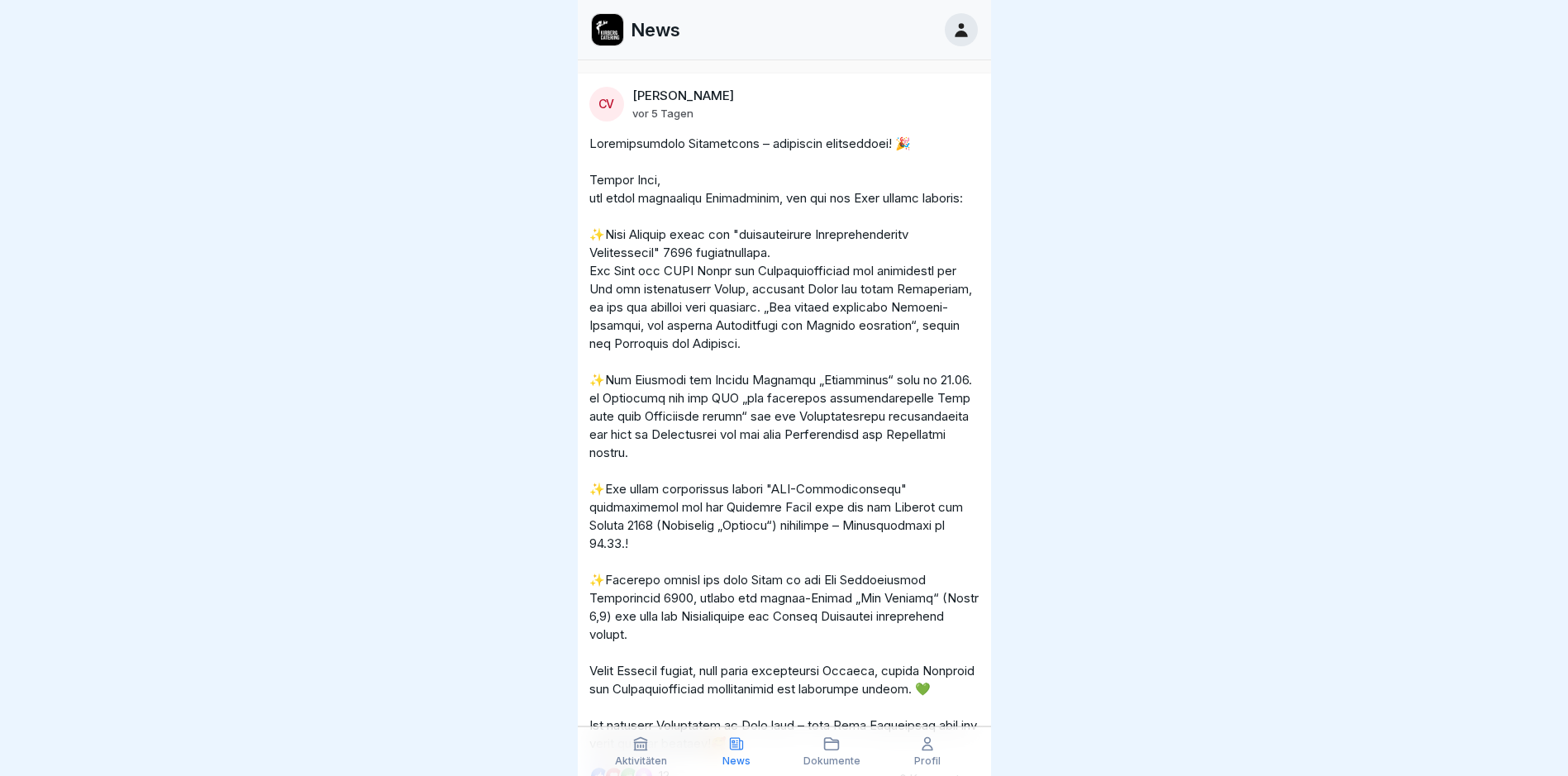
click at [663, 756] on p "Aktivitäten" at bounding box center [641, 761] width 52 height 12
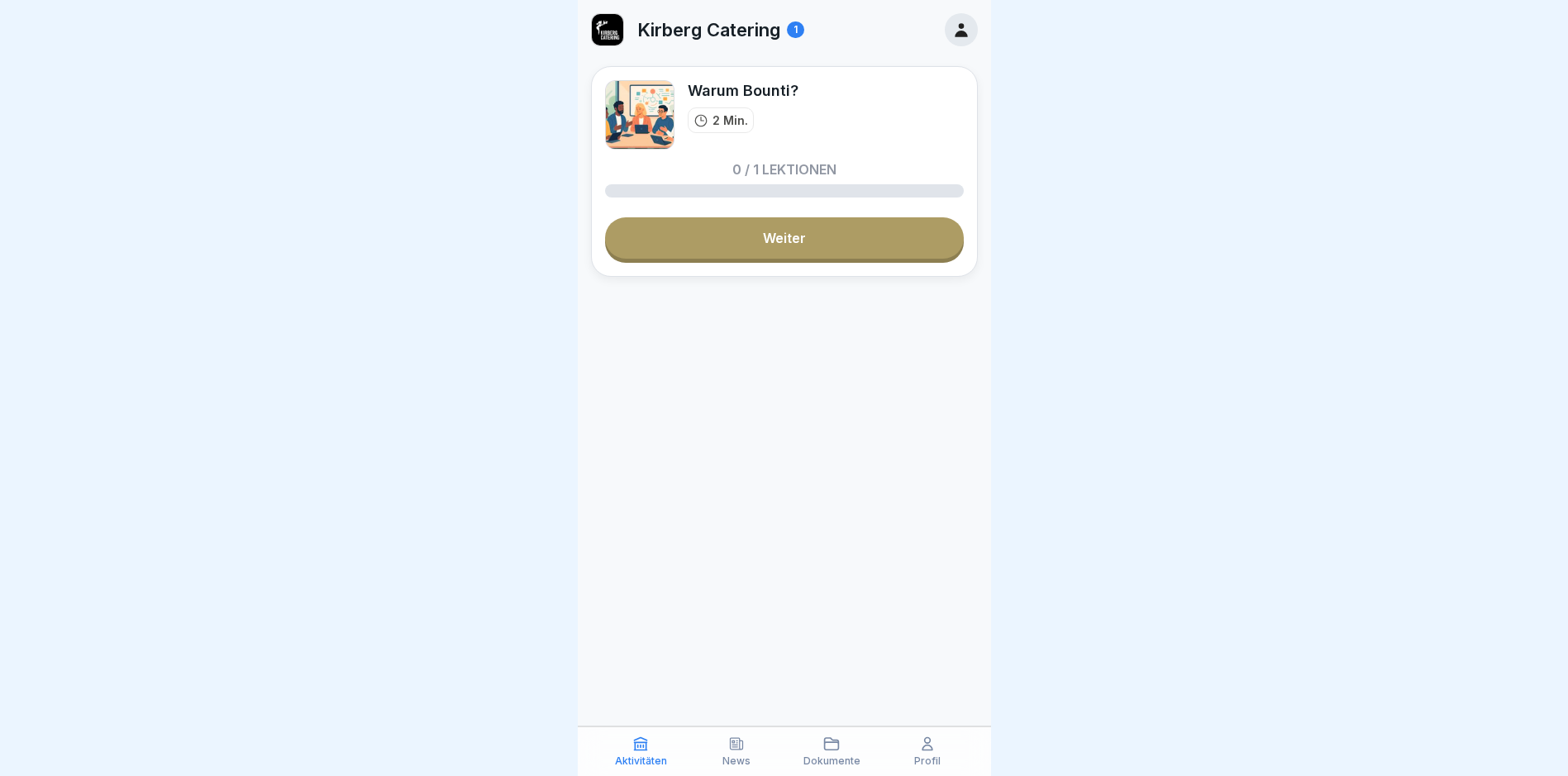
scroll to position [13, 0]
click at [927, 755] on p "Profil" at bounding box center [927, 761] width 27 height 12
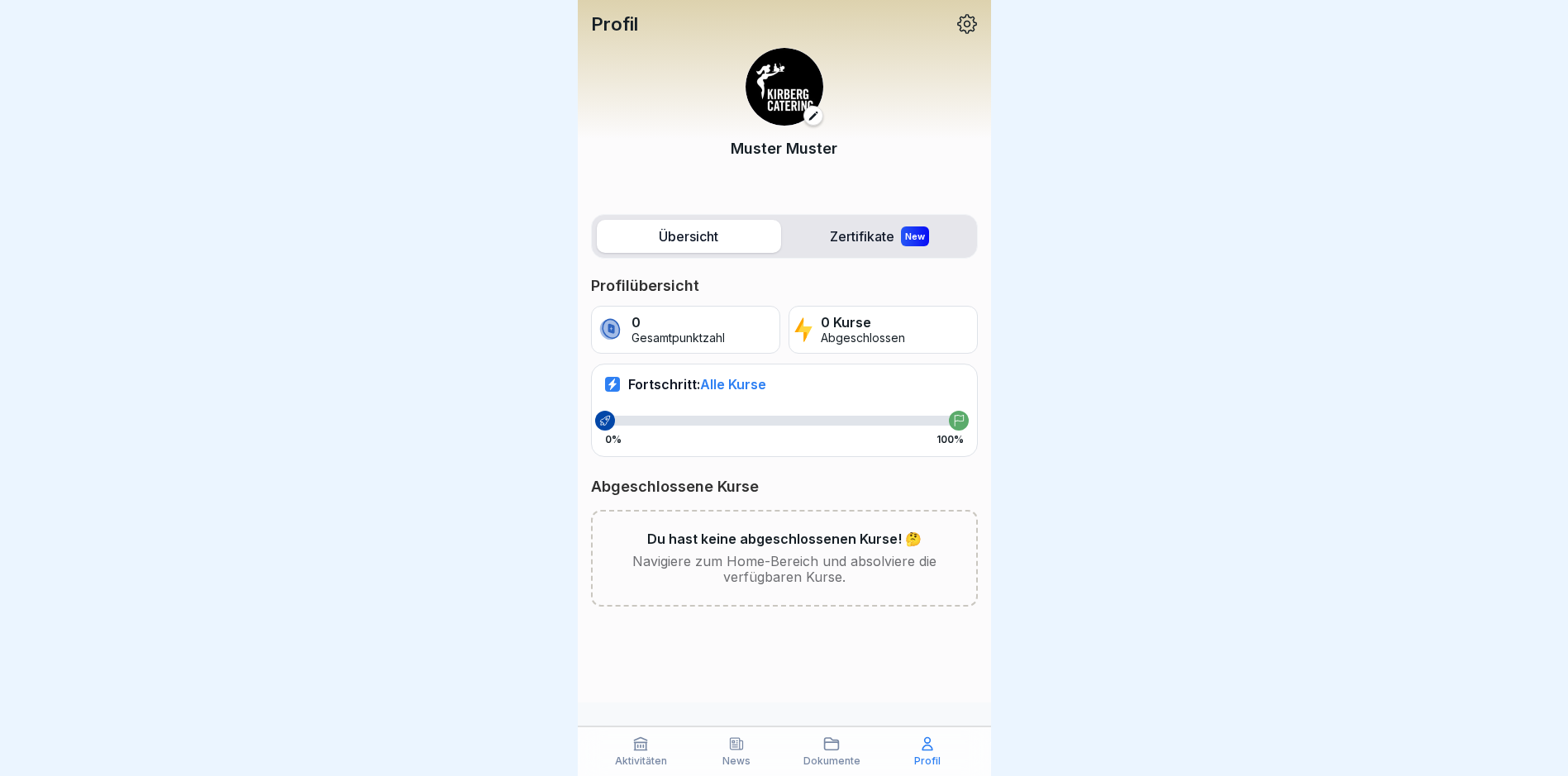
click at [863, 748] on div "Dokumente" at bounding box center [833, 750] width 88 height 31
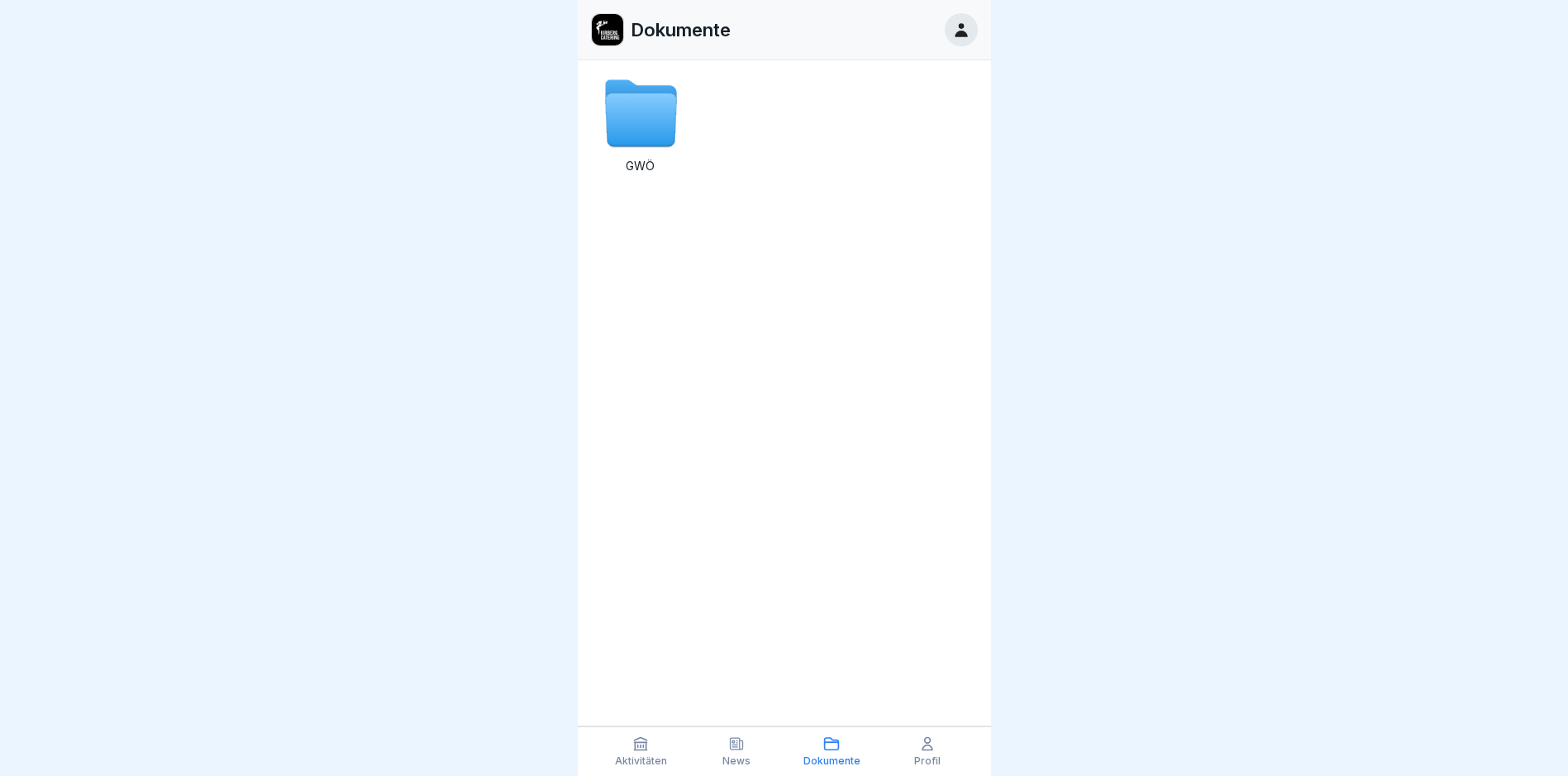
click at [741, 752] on icon at bounding box center [737, 743] width 17 height 17
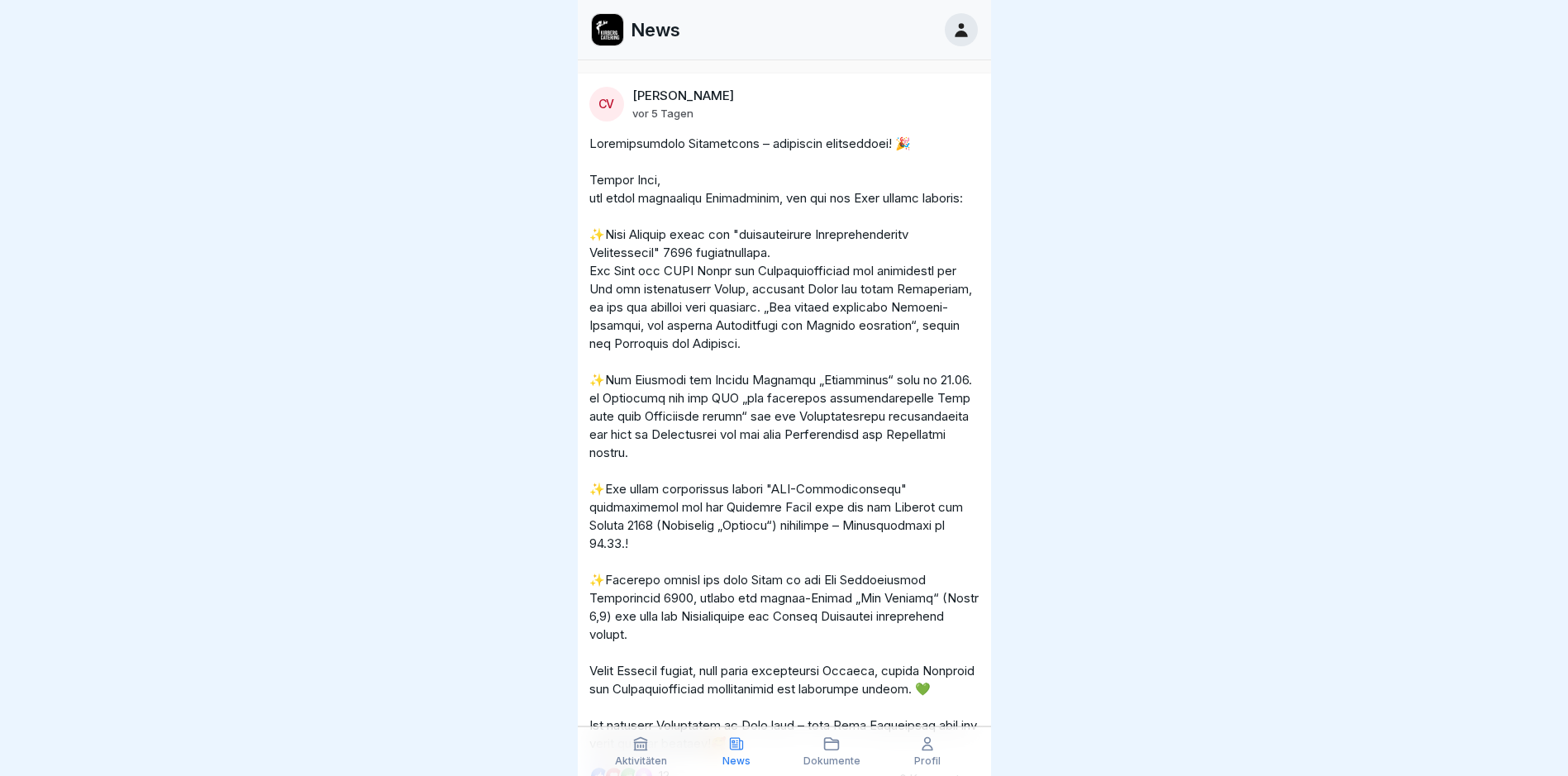
click at [650, 752] on div "Aktivitäten" at bounding box center [641, 750] width 88 height 31
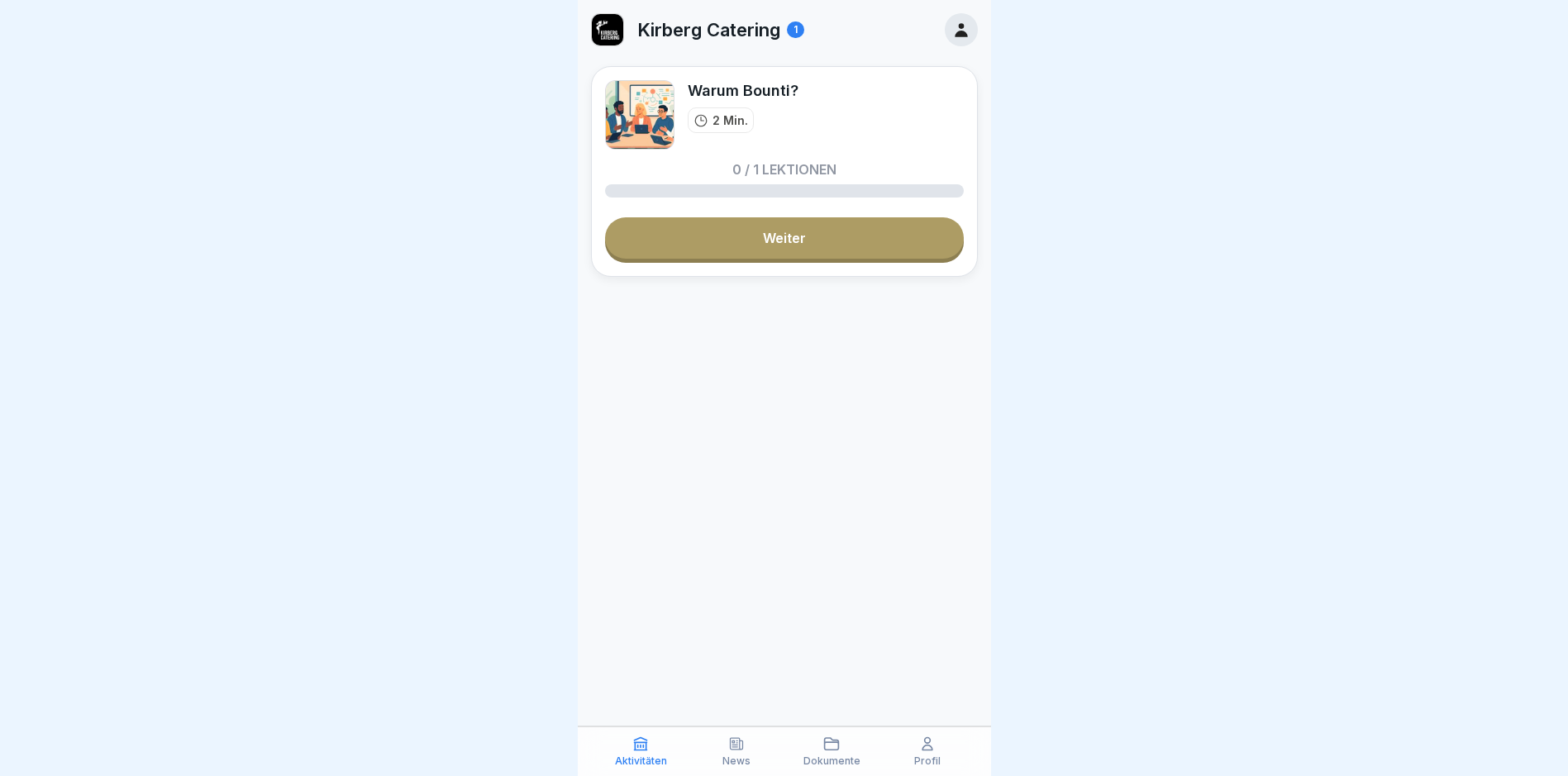
click at [932, 744] on icon at bounding box center [927, 743] width 17 height 17
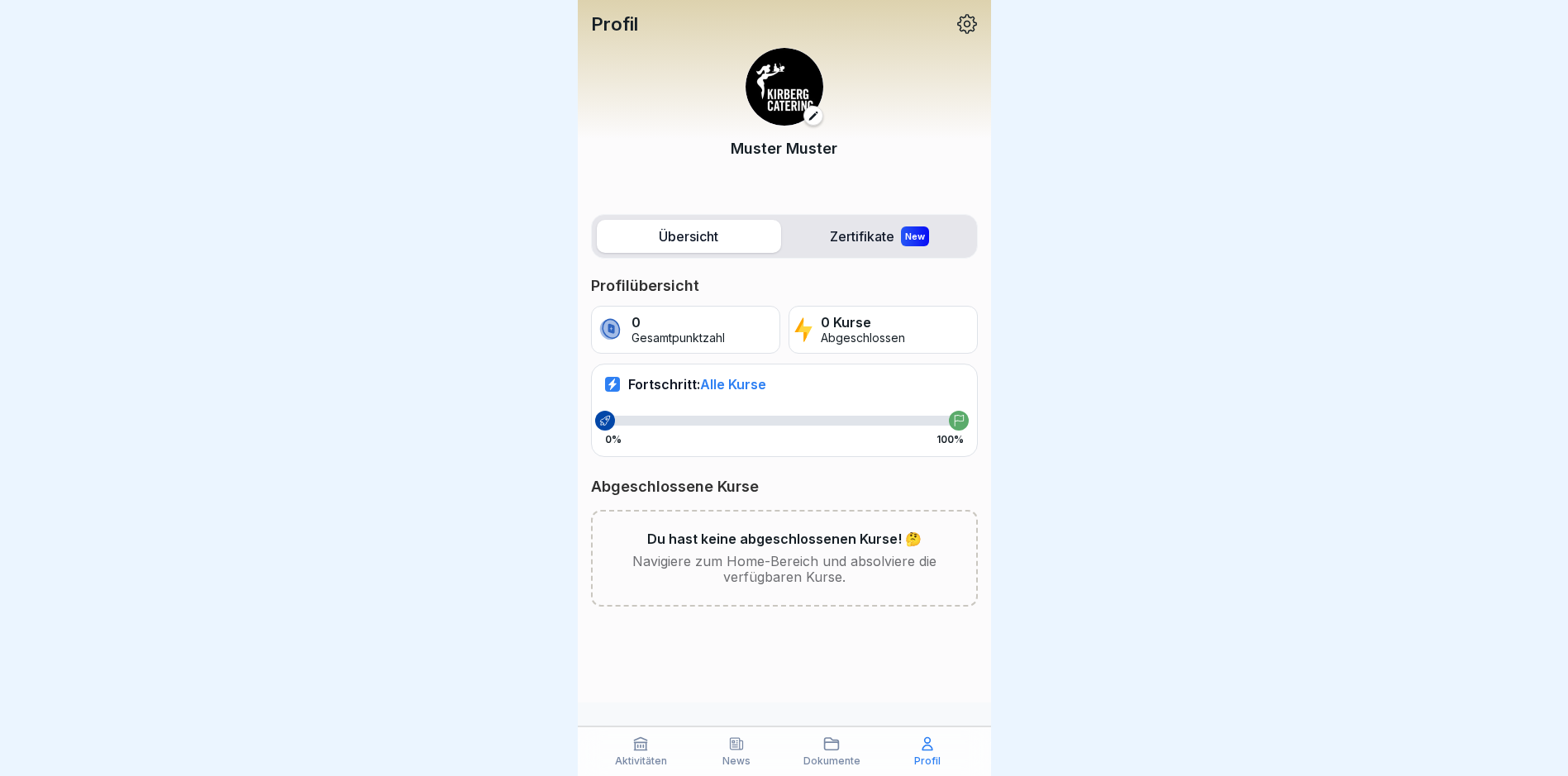
click at [839, 753] on div "Dokumente" at bounding box center [833, 750] width 88 height 31
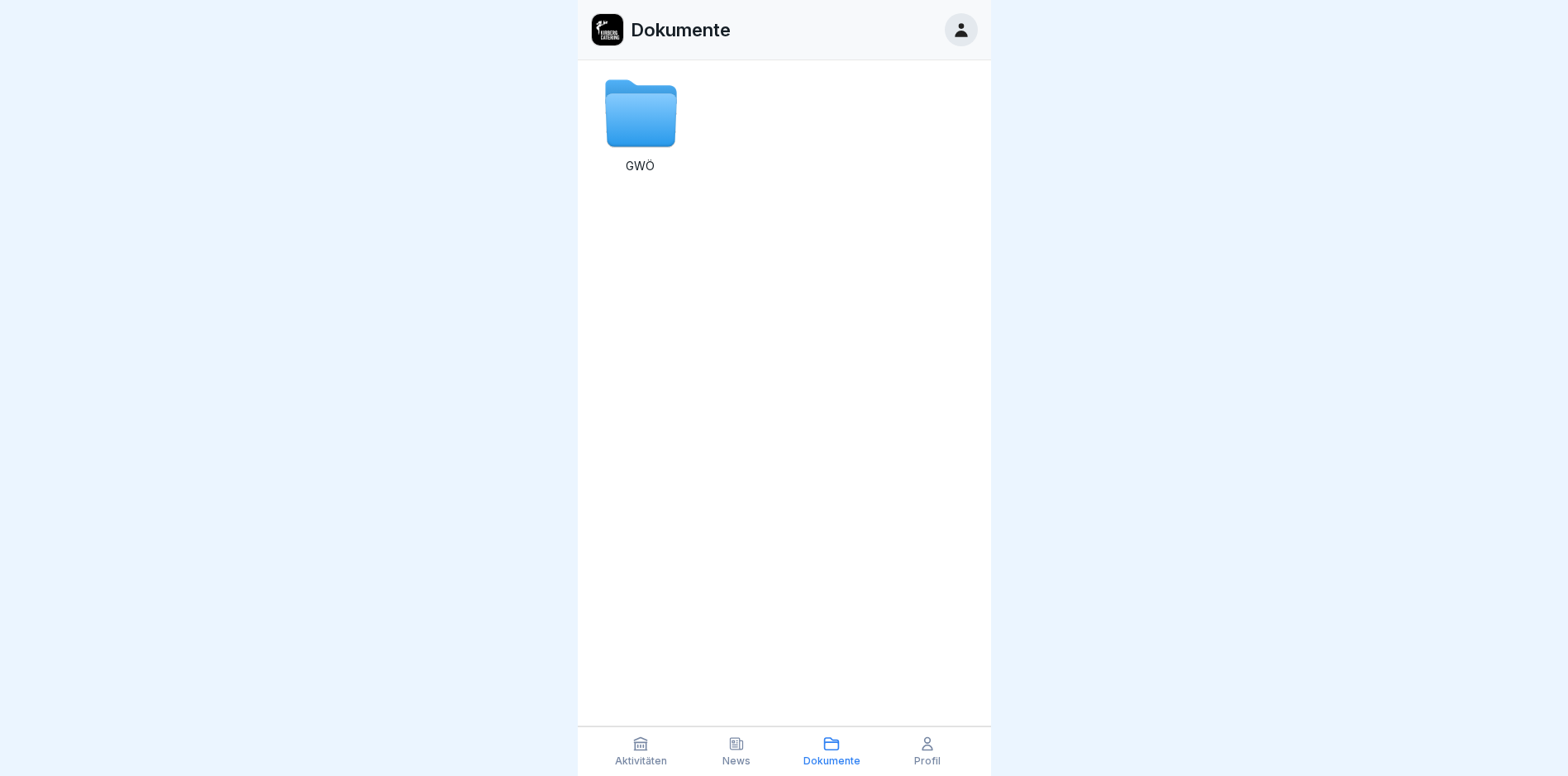
click at [745, 750] on div "News" at bounding box center [736, 750] width 88 height 31
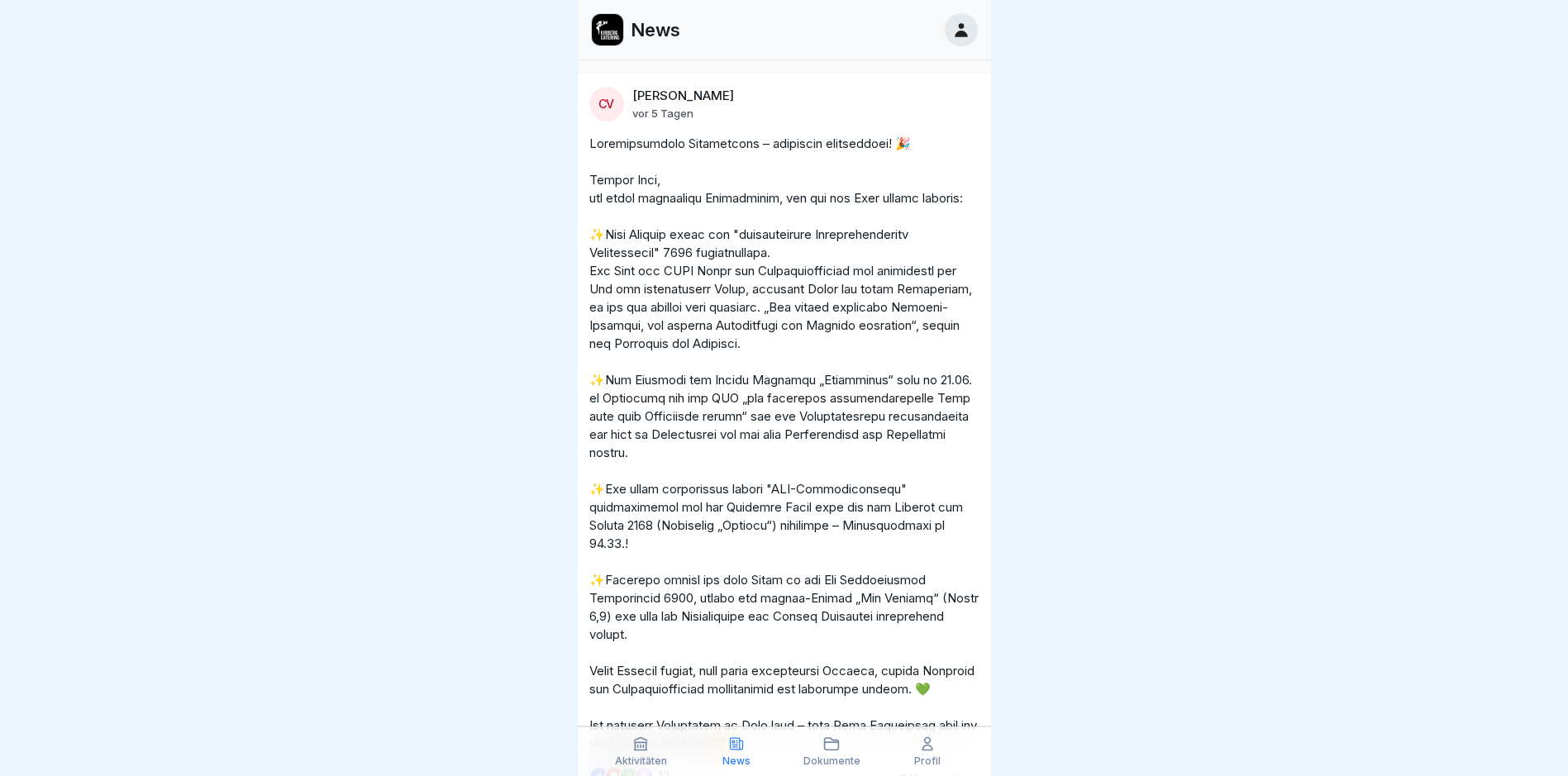
click at [655, 751] on div "Aktivitäten" at bounding box center [641, 750] width 88 height 31
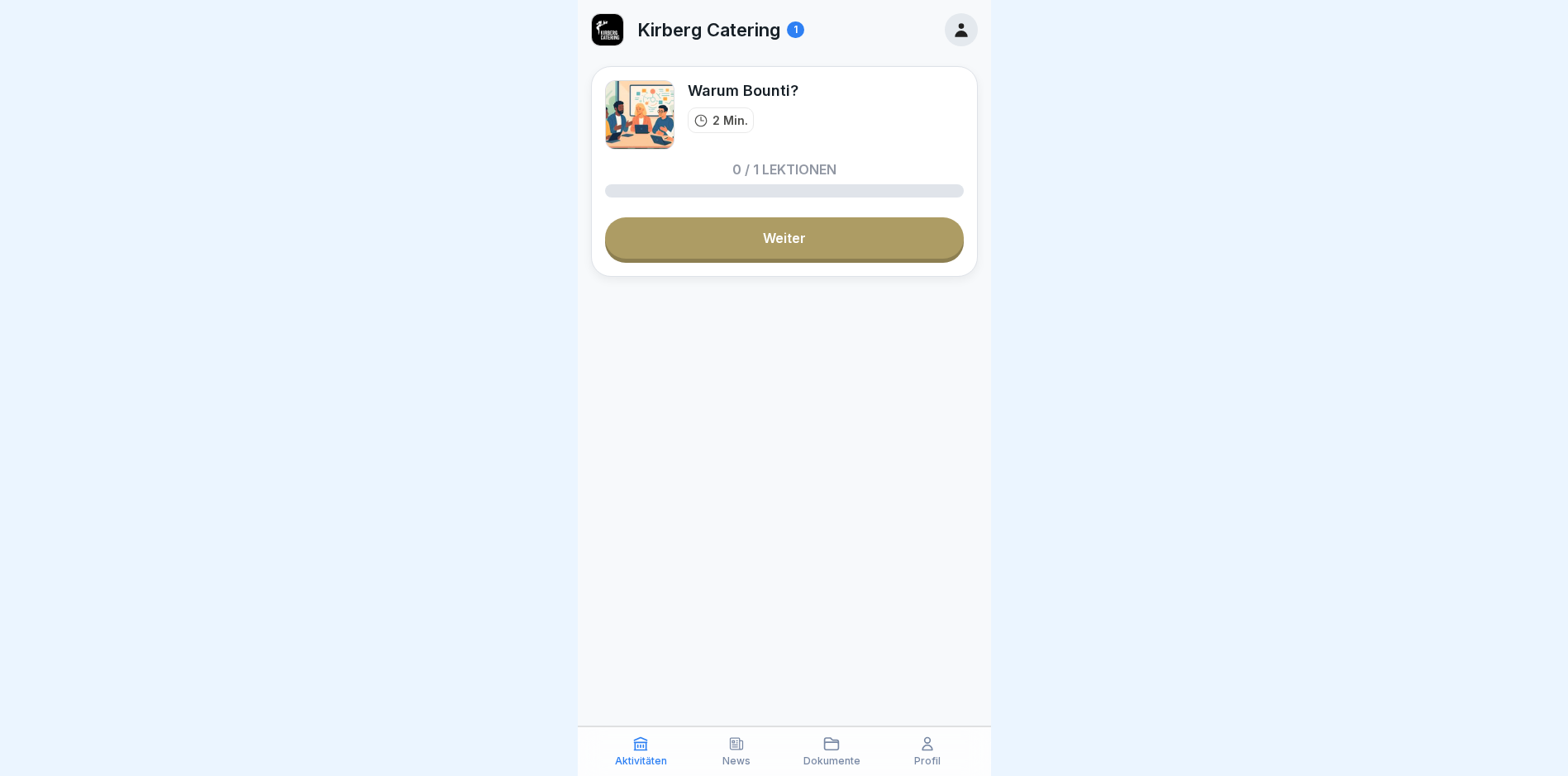
click at [731, 748] on icon at bounding box center [737, 743] width 17 height 17
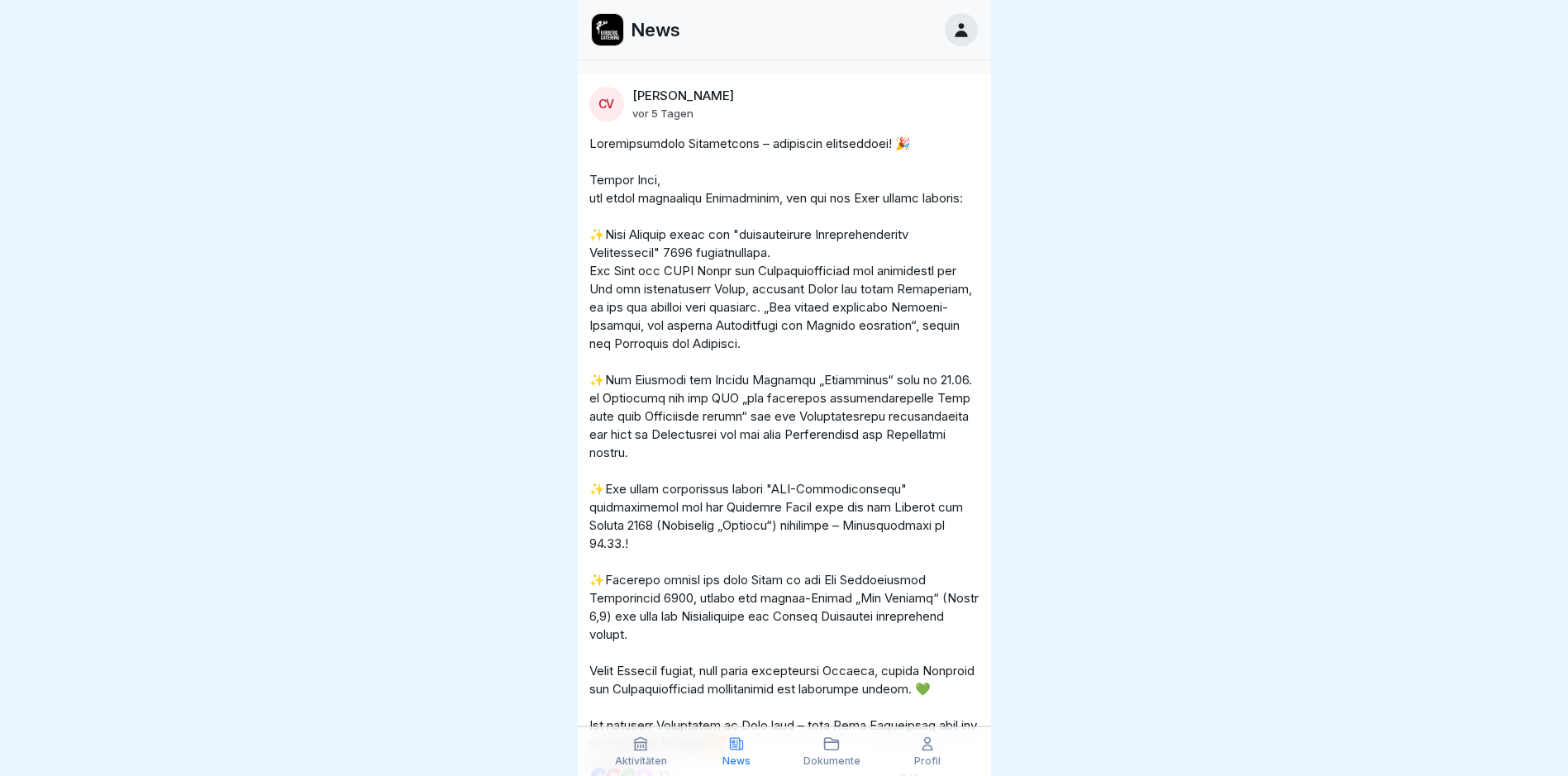
click at [830, 749] on icon at bounding box center [832, 743] width 14 height 12
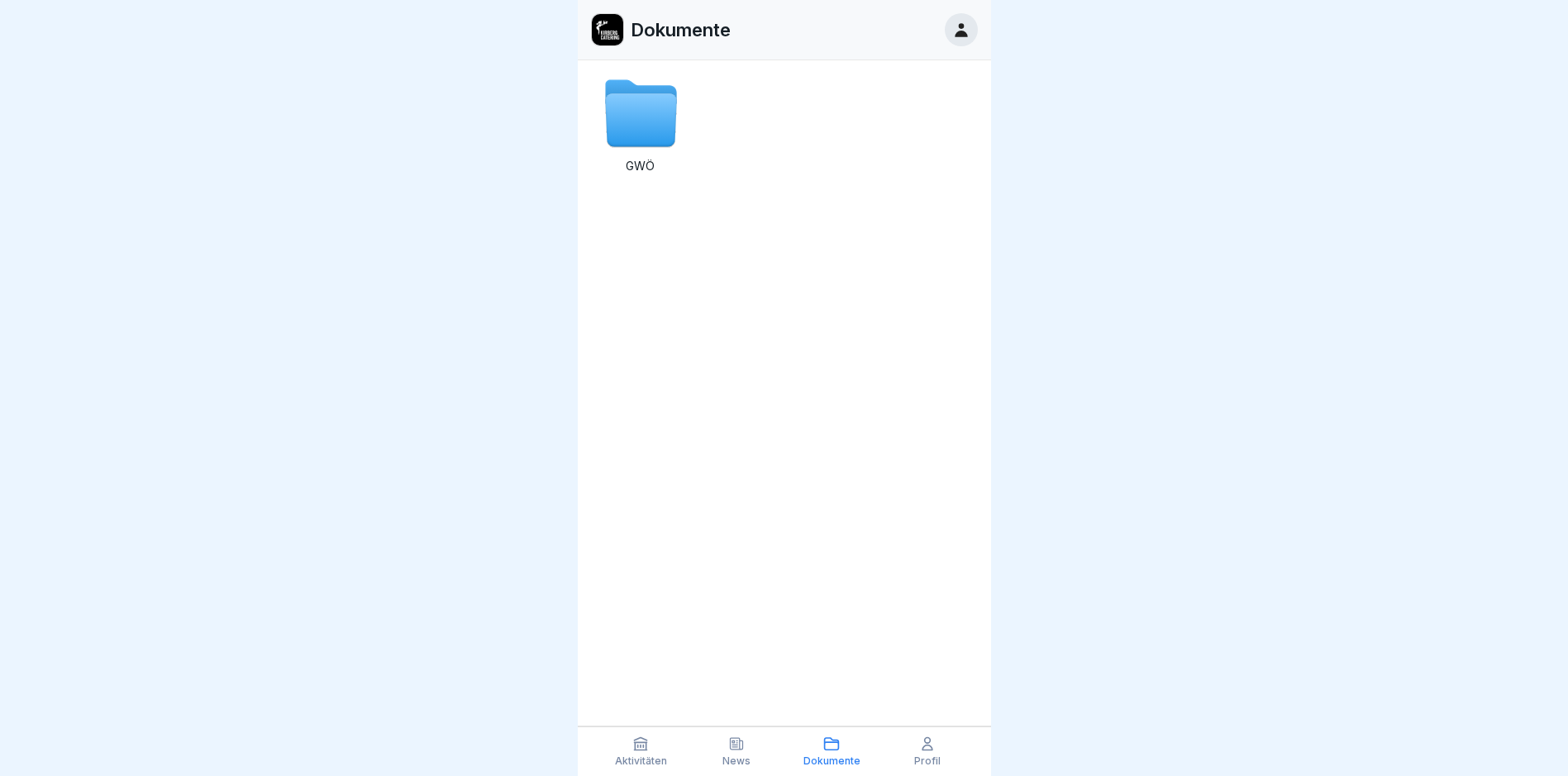
click at [912, 751] on div "Profil" at bounding box center [927, 750] width 88 height 31
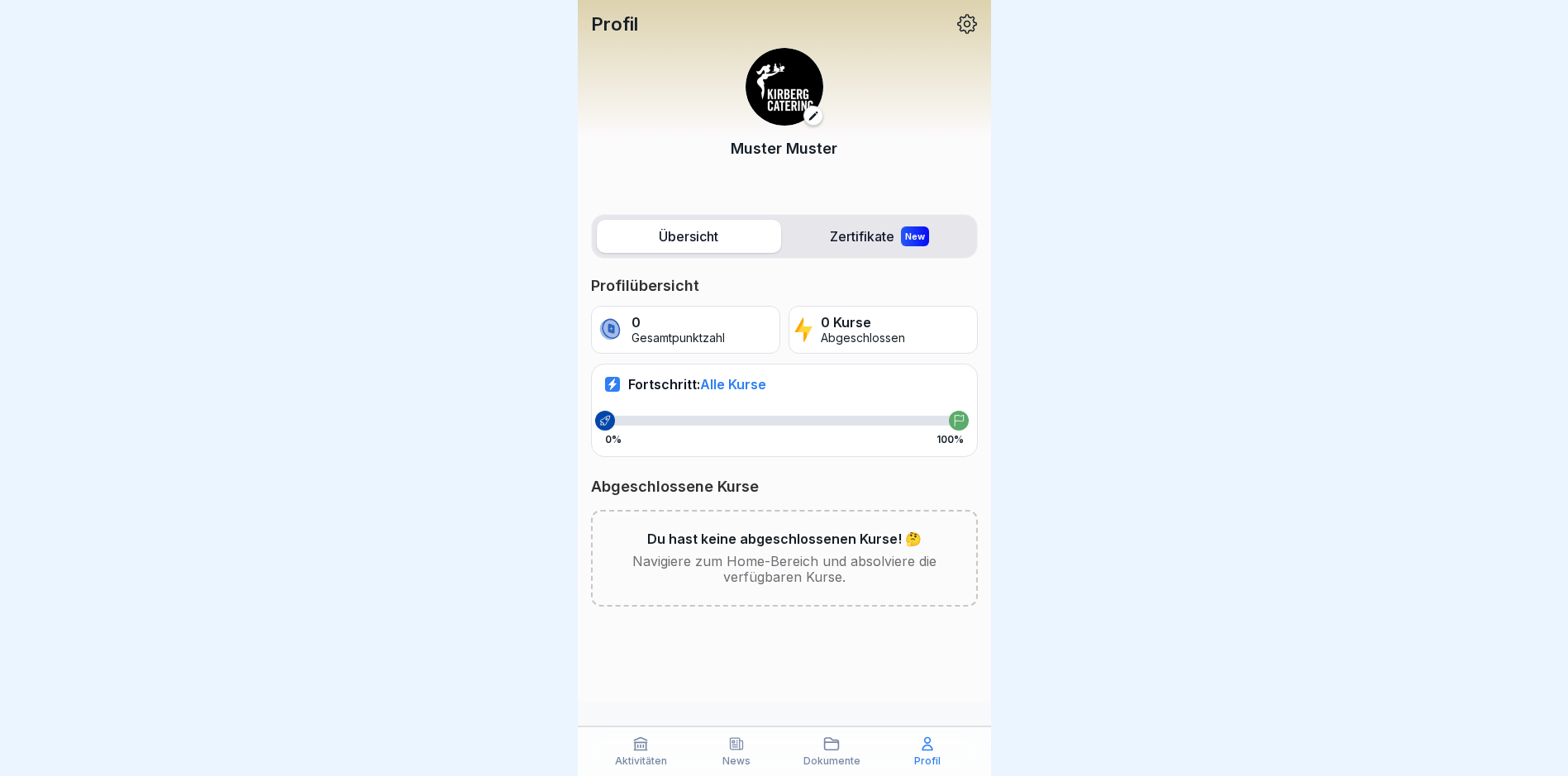
click at [519, 494] on div at bounding box center [784, 388] width 1568 height 776
click at [822, 751] on div "Dokumente" at bounding box center [833, 750] width 88 height 31
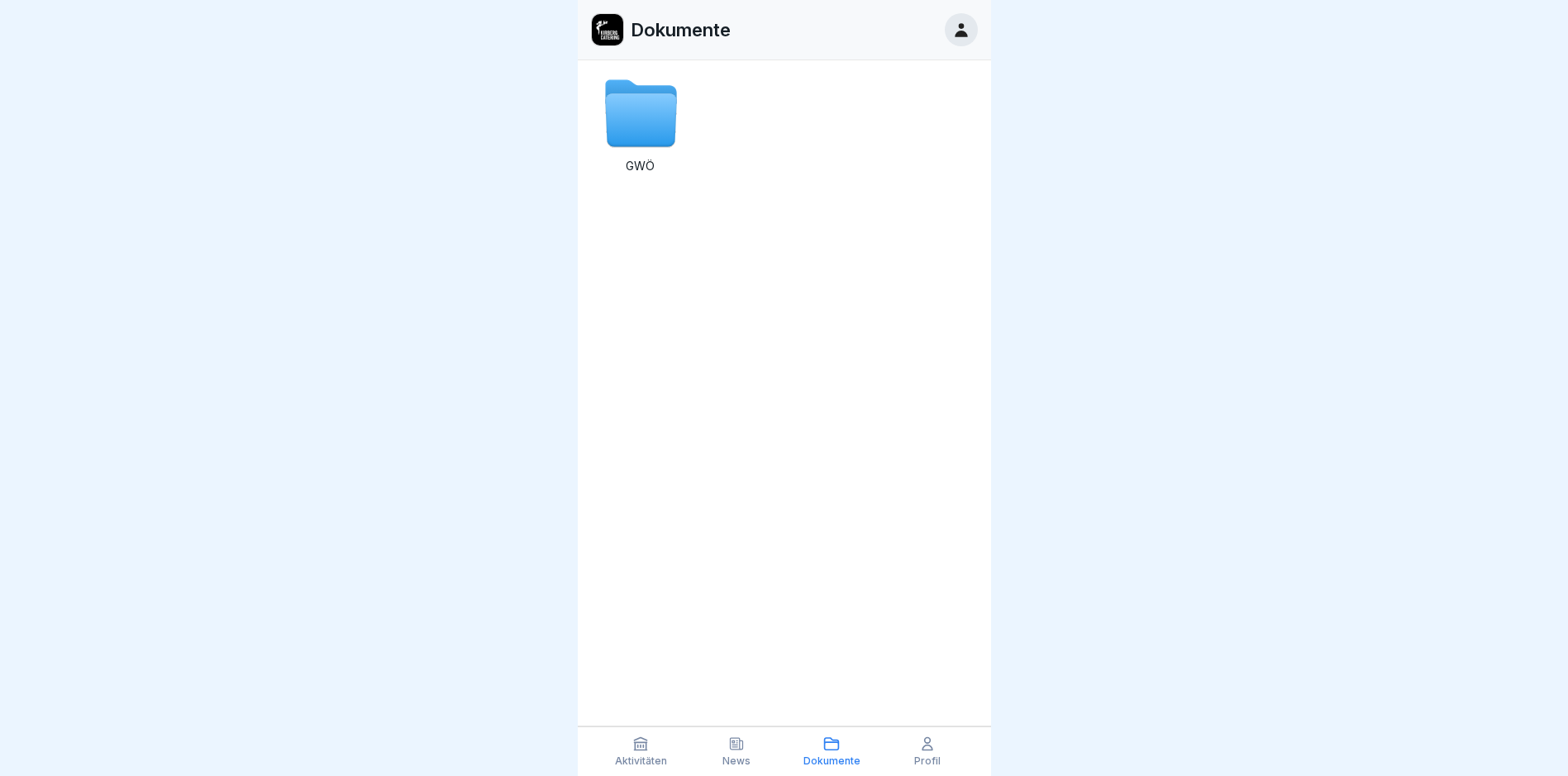
click at [735, 755] on p "News" at bounding box center [737, 761] width 29 height 12
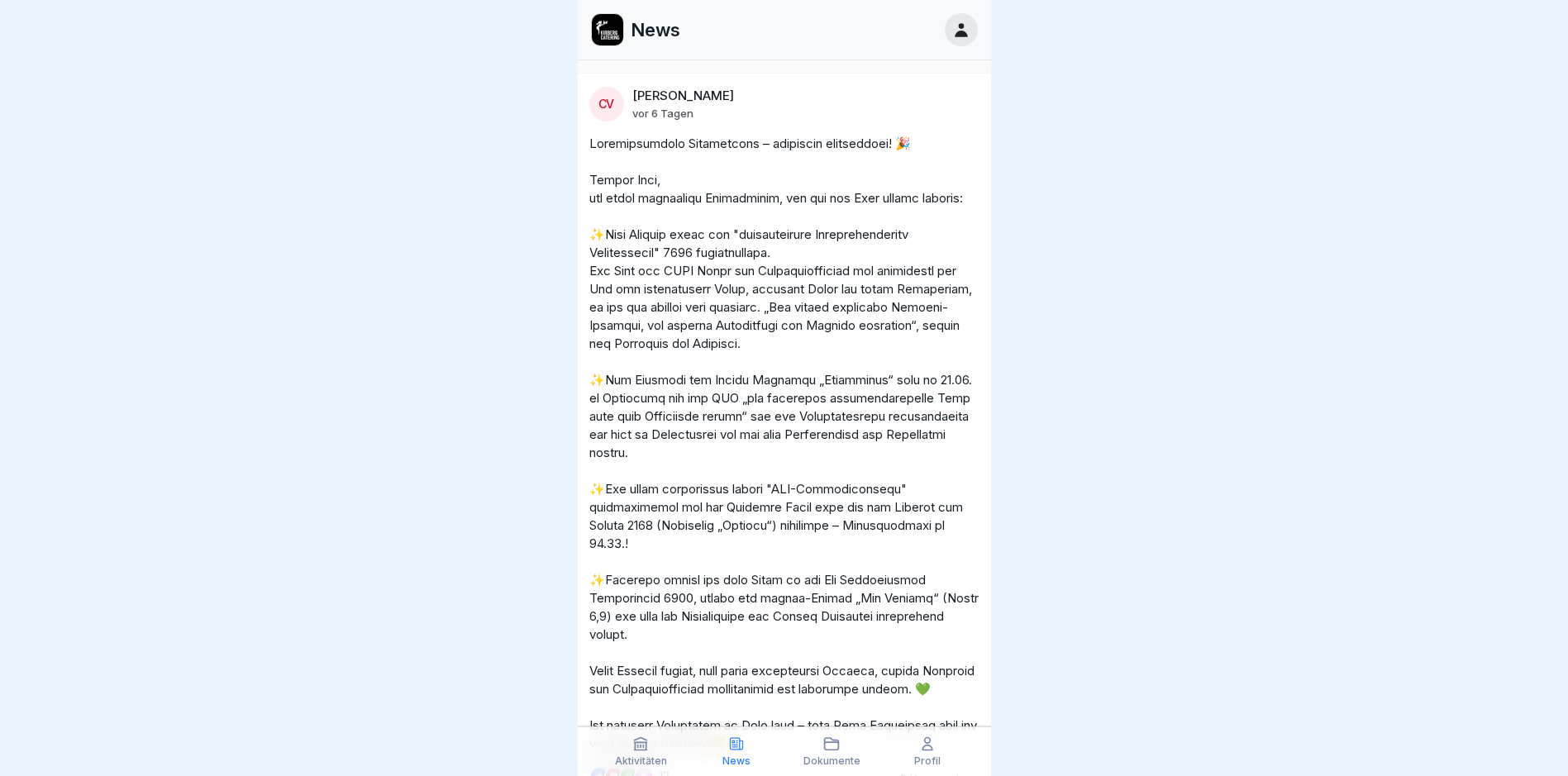
click at [639, 751] on icon at bounding box center [641, 743] width 17 height 17
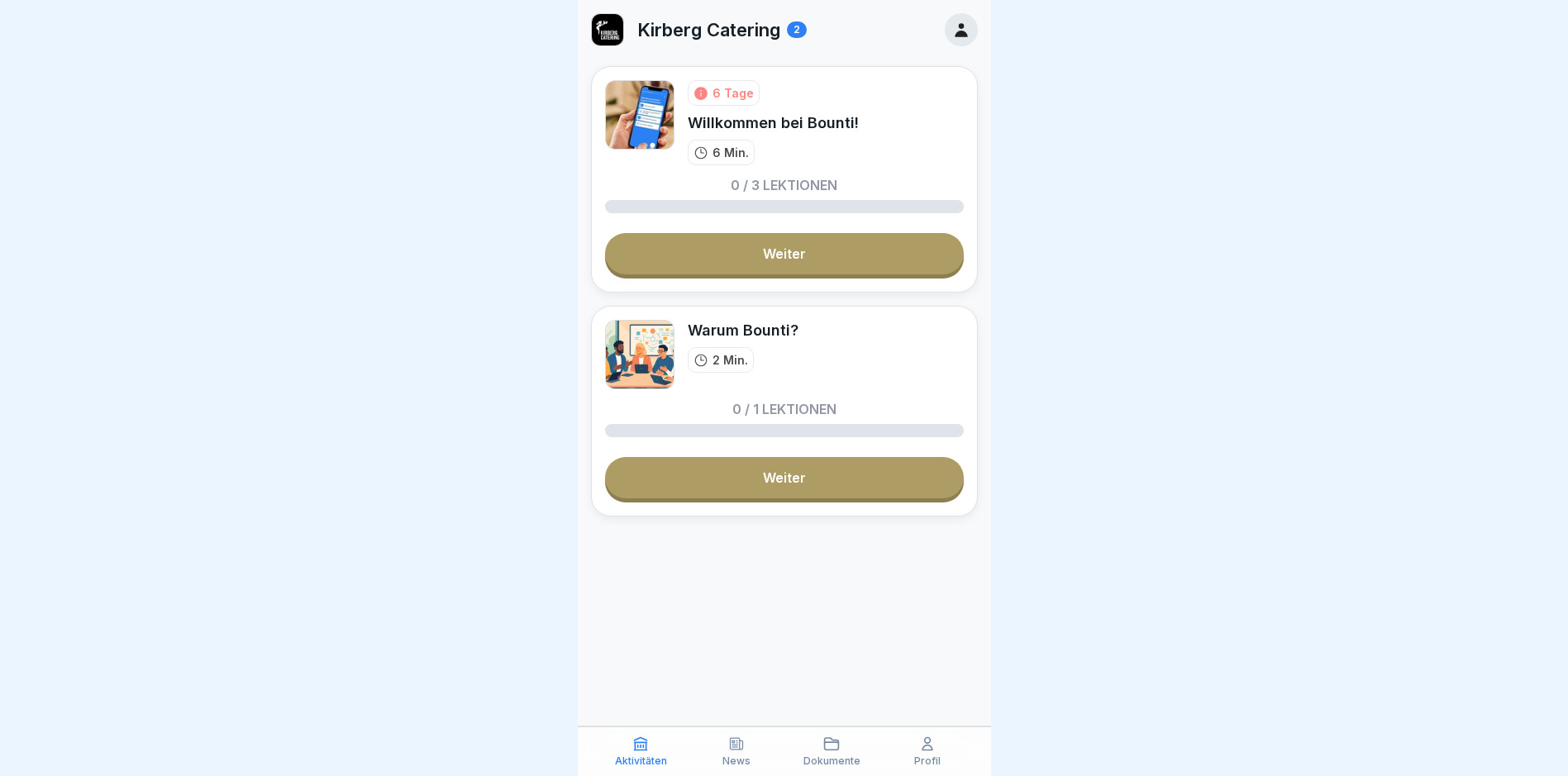
click at [733, 750] on icon at bounding box center [737, 743] width 17 height 17
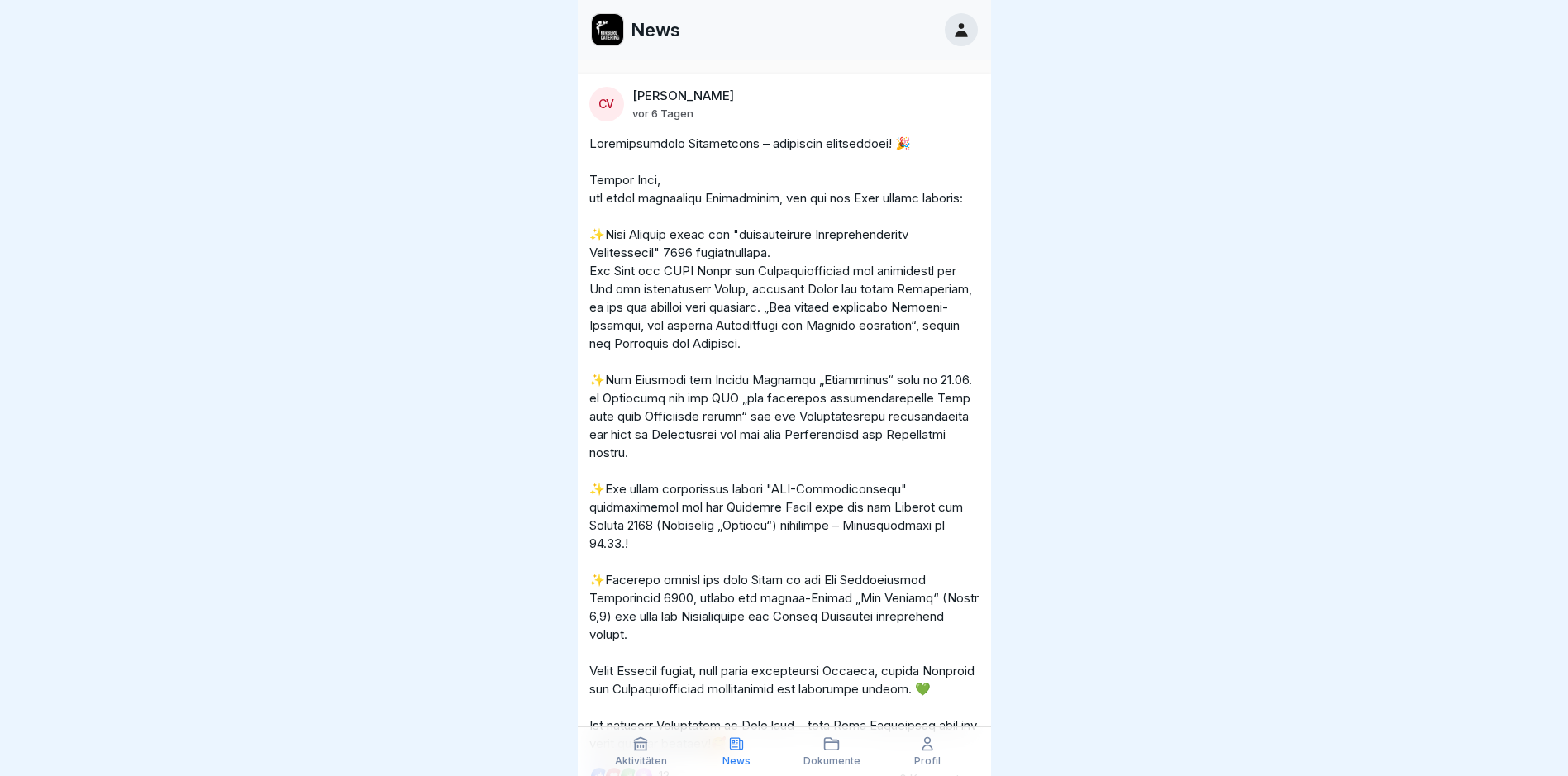
click at [843, 756] on p "Dokumente" at bounding box center [832, 761] width 57 height 12
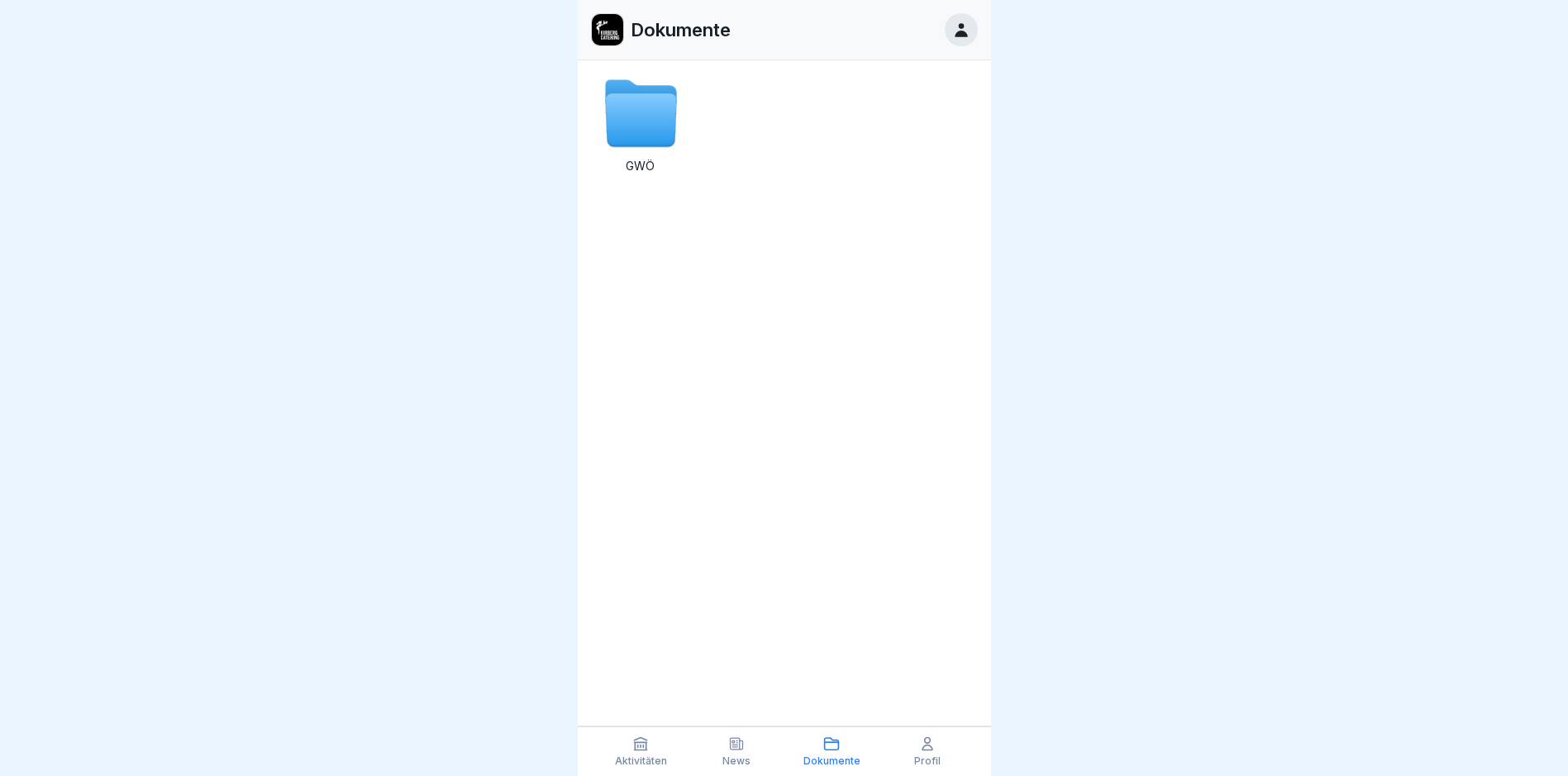
click at [930, 755] on p "Profil" at bounding box center [927, 761] width 27 height 12
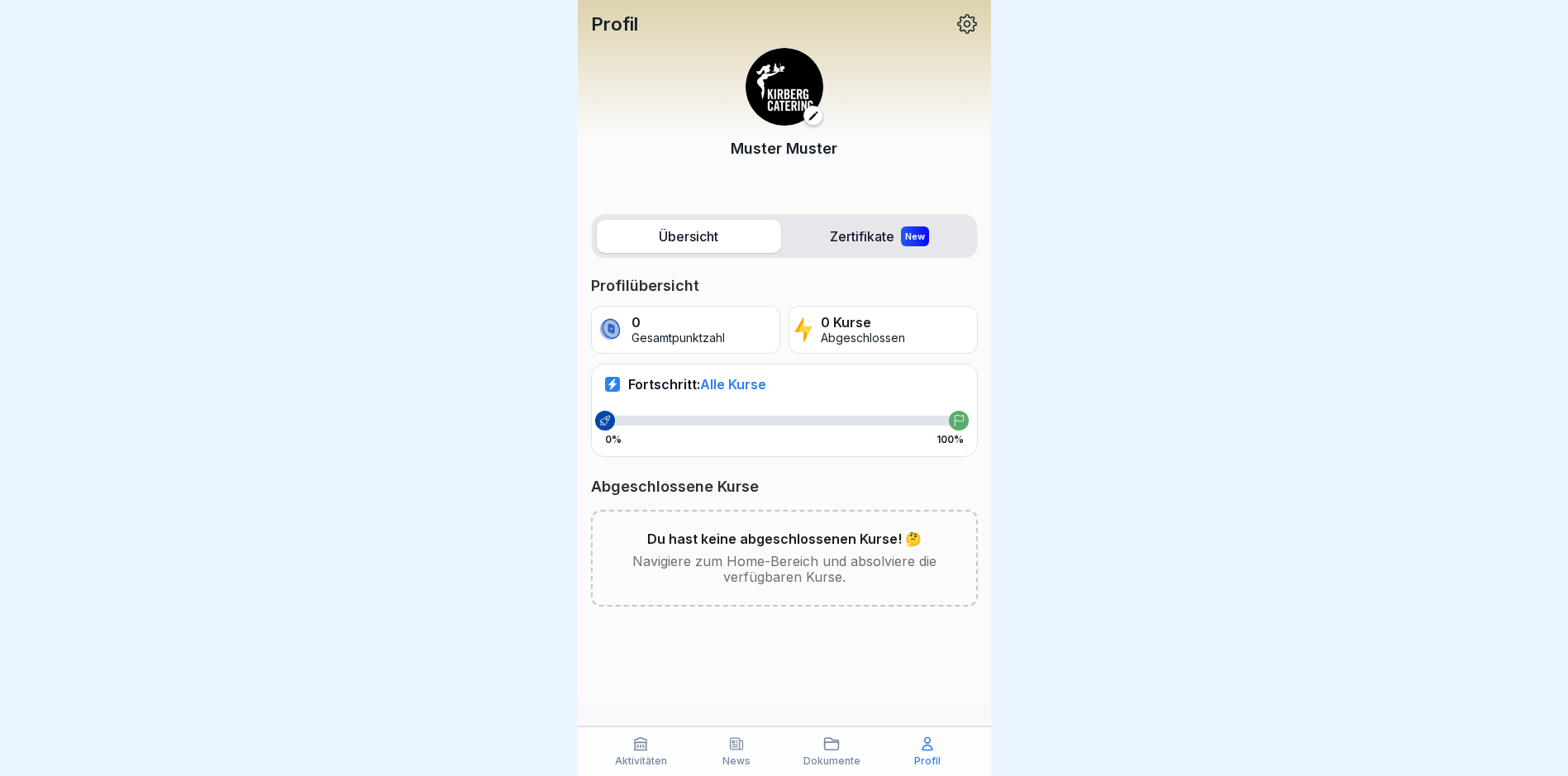
click at [963, 16] on icon at bounding box center [968, 24] width 22 height 22
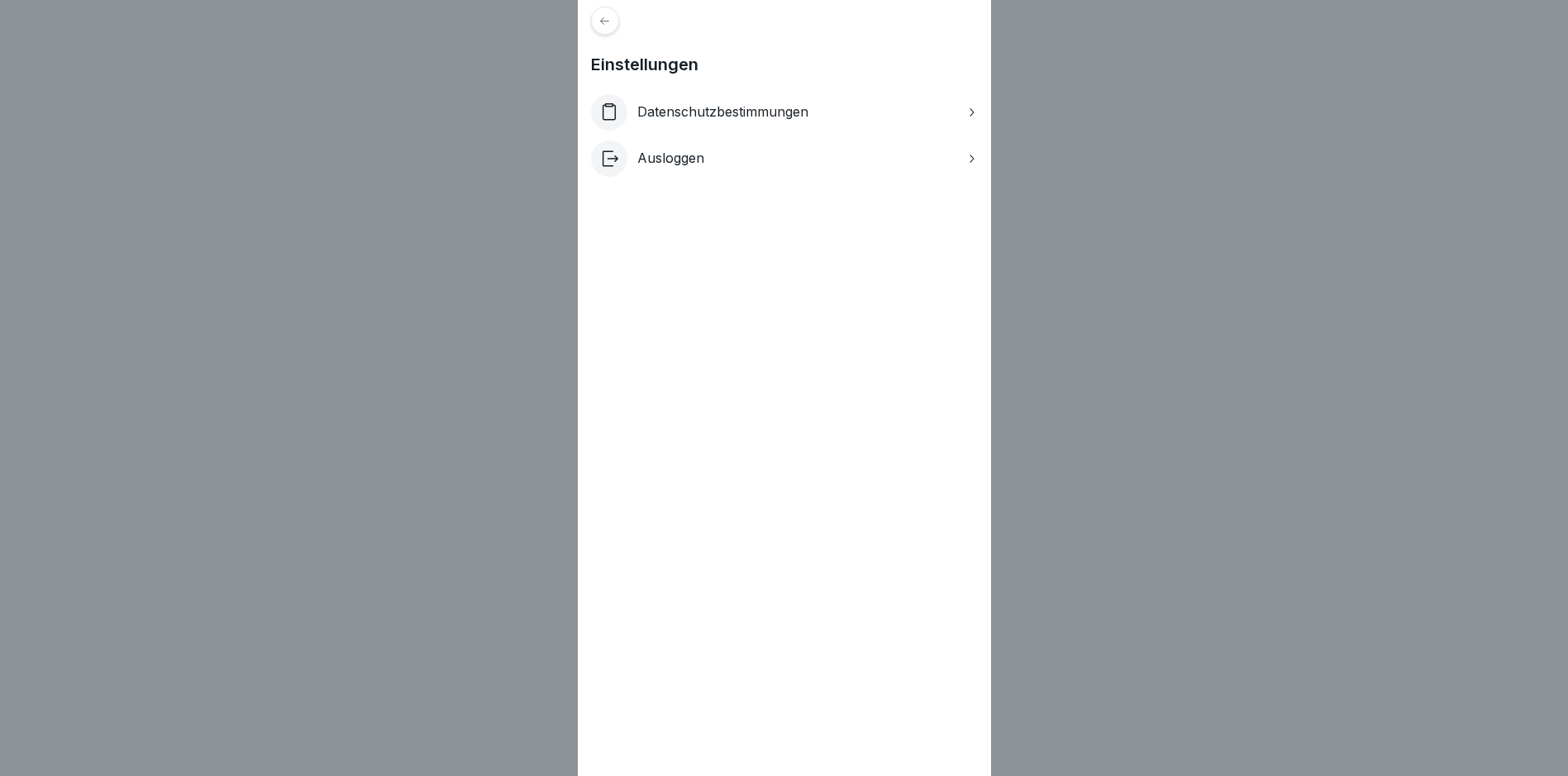
click at [1093, 147] on div "Einstellungen Datenschutzbestimmungen Ausloggen" at bounding box center [784, 388] width 1568 height 776
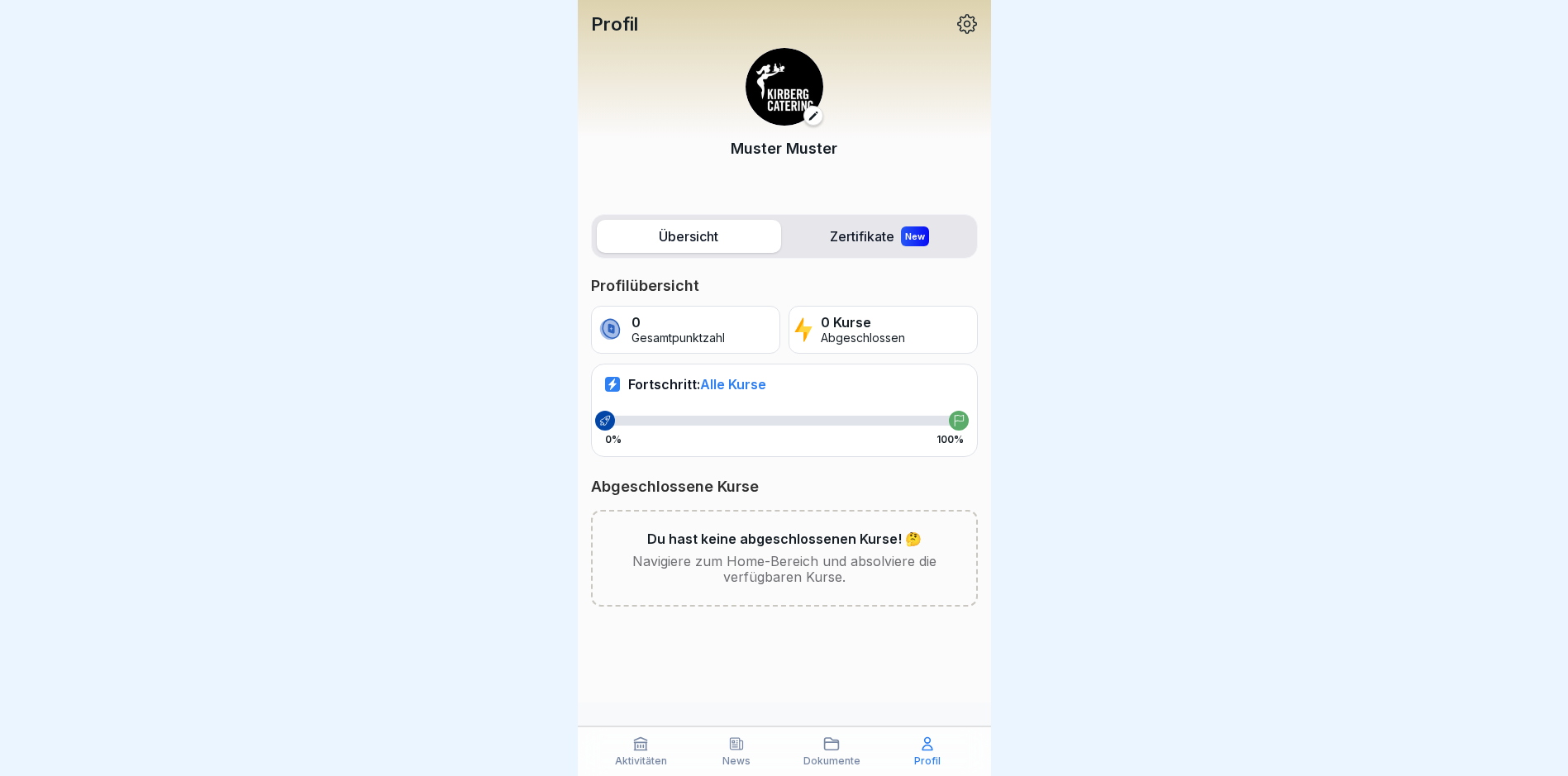
click at [850, 235] on label "Zertifikate New" at bounding box center [880, 235] width 184 height 33
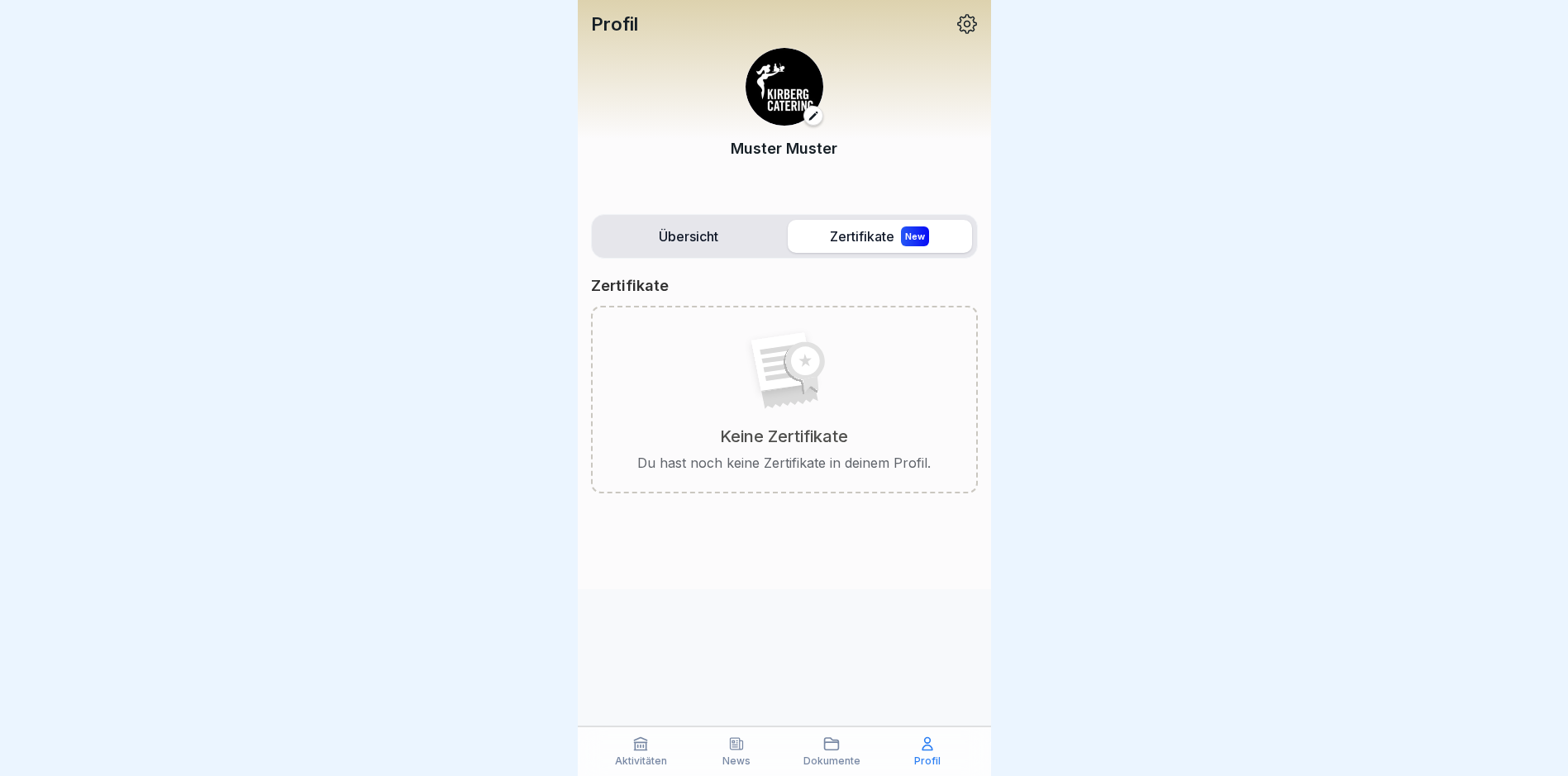
click at [716, 246] on label "Übersicht" at bounding box center [689, 235] width 184 height 33
